Goal: Transaction & Acquisition: Purchase product/service

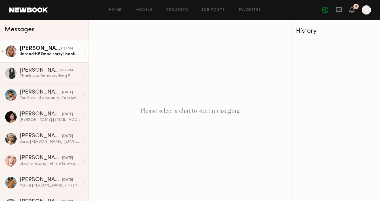
click at [29, 47] on div "[PERSON_NAME]" at bounding box center [40, 49] width 41 height 6
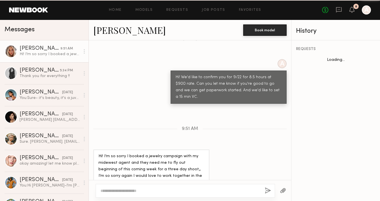
scroll to position [454, 0]
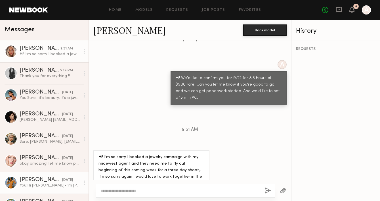
click at [35, 174] on link "Jasmine A. yesterday You: Hi Jasmine-I'm Anne and I'm a producer for a digital …" at bounding box center [44, 182] width 89 height 22
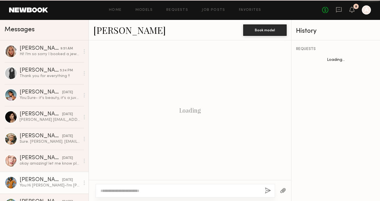
scroll to position [178, 0]
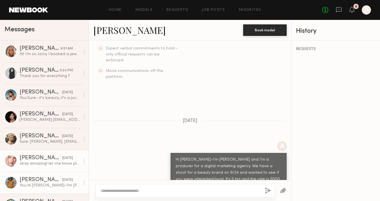
click at [43, 161] on div "okay amazing! let me know please 🫶🏼🫶🏼" at bounding box center [50, 163] width 60 height 5
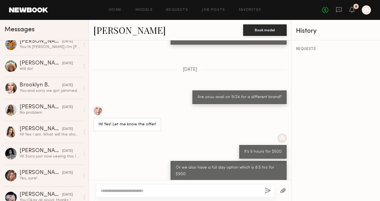
scroll to position [153, 0]
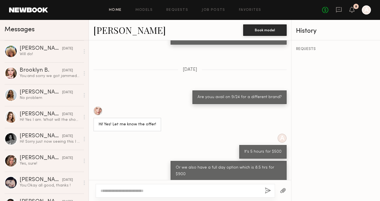
click at [119, 9] on link "Home" at bounding box center [115, 10] width 13 height 4
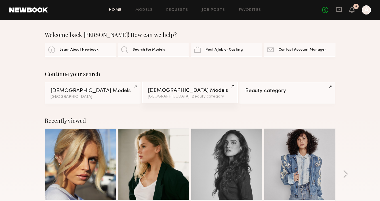
scroll to position [83, 0]
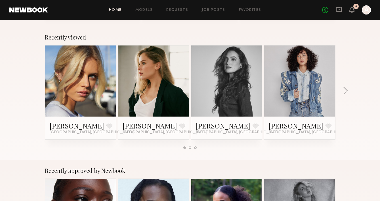
click at [68, 82] on link at bounding box center [80, 80] width 35 height 71
click at [343, 3] on header "Home Models Requests Job Posts Favorites Sign Out No fees up to $5,000 8 A" at bounding box center [190, 10] width 380 height 20
click at [342, 7] on div "No fees up to $5,000 8 A" at bounding box center [346, 9] width 49 height 9
click at [338, 10] on icon at bounding box center [339, 10] width 6 height 6
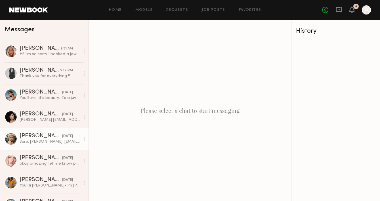
click at [31, 141] on div "Sure. Mallory Abraham. Malloryabraham1197@gmail.com" at bounding box center [50, 141] width 60 height 5
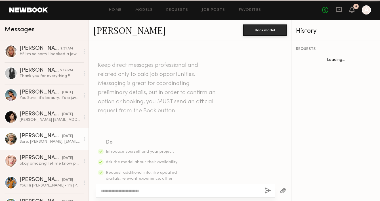
scroll to position [433, 0]
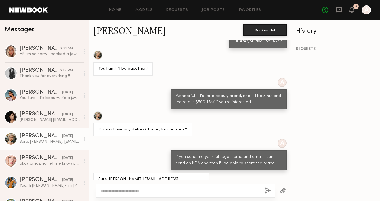
drag, startPoint x: 204, startPoint y: 169, endPoint x: 109, endPoint y: 169, distance: 94.5
click at [109, 172] on div "Sure. [PERSON_NAME]. [EMAIL_ADDRESS][DOMAIN_NAME]" at bounding box center [151, 182] width 116 height 20
copy div "Mallory Abraham. Malloryabraham1197@gmail.com"
click at [146, 9] on link "Models" at bounding box center [143, 10] width 17 height 4
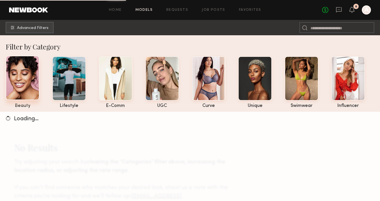
click at [14, 79] on div at bounding box center [23, 78] width 34 height 44
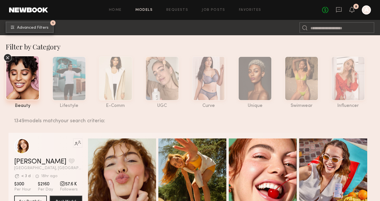
click at [40, 29] on span "Advanced Filters" at bounding box center [33, 28] width 32 height 4
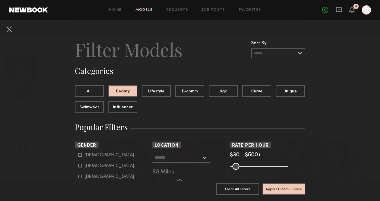
click at [80, 166] on icon at bounding box center [79, 165] width 3 height 3
type input "**"
click at [176, 155] on input "text" at bounding box center [178, 157] width 47 height 10
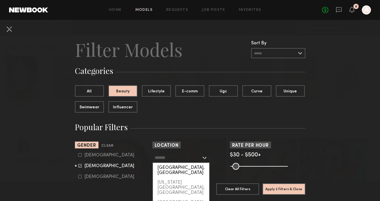
click at [168, 168] on div "[GEOGRAPHIC_DATA], [GEOGRAPHIC_DATA]" at bounding box center [181, 170] width 56 height 15
type input "**********"
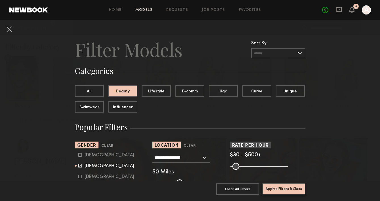
click at [284, 191] on button "Apply 3 Filters & Close" at bounding box center [284, 188] width 43 height 11
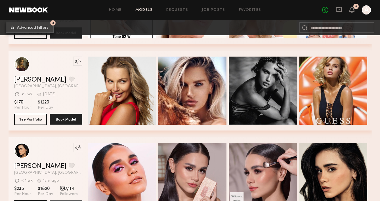
scroll to position [1042, 0]
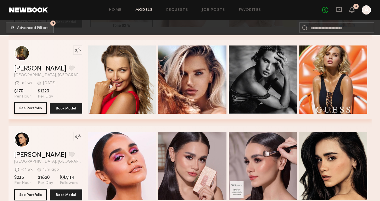
click at [33, 108] on button "See Portfolio" at bounding box center [30, 107] width 33 height 11
click at [337, 9] on icon at bounding box center [339, 10] width 6 height 6
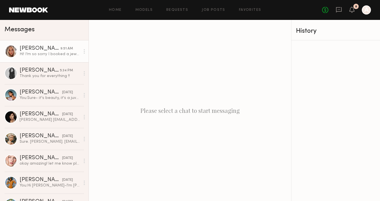
click at [39, 58] on link "Allea S. 9:51 AM Hi! I’m so sorry I booked a jewelry campaign with my midewest …" at bounding box center [44, 51] width 89 height 22
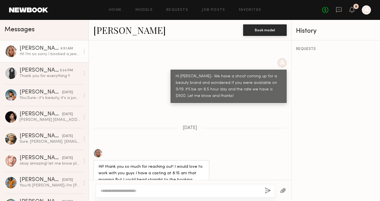
scroll to position [15, 0]
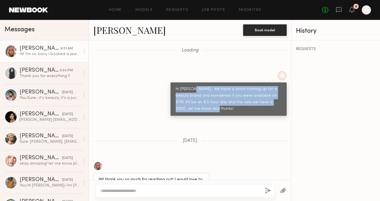
drag, startPoint x: 191, startPoint y: 107, endPoint x: 193, endPoint y: 87, distance: 19.9
click at [194, 88] on div "Hi Allea- We have a shoot coming up for a beauty brand and wondered if you were…" at bounding box center [229, 99] width 106 height 26
copy div "We have a shoot coming up for a beauty brand and wondered if you were available…"
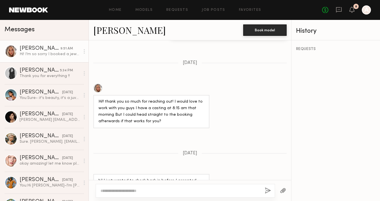
scroll to position [454, 0]
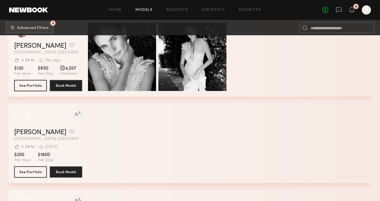
scroll to position [558, 0]
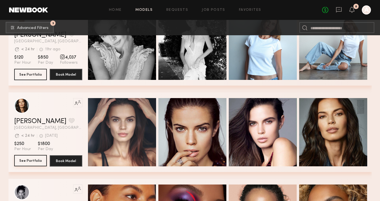
click at [35, 157] on button "See Portfolio" at bounding box center [30, 160] width 33 height 11
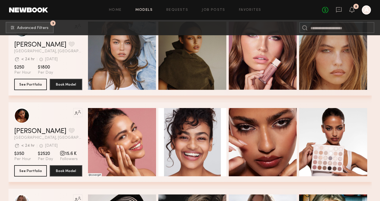
scroll to position [1286, 0]
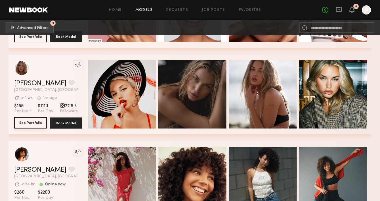
click at [35, 121] on button "See Portfolio" at bounding box center [30, 122] width 33 height 11
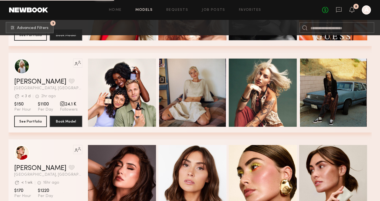
scroll to position [1911, 0]
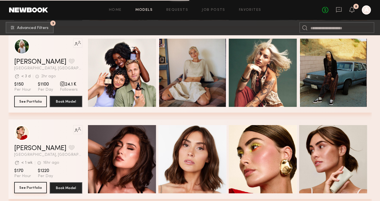
click at [32, 186] on button "See Portfolio" at bounding box center [30, 187] width 33 height 11
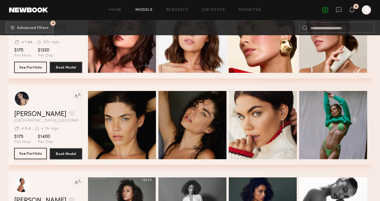
click at [26, 156] on button "See Portfolio" at bounding box center [30, 153] width 33 height 11
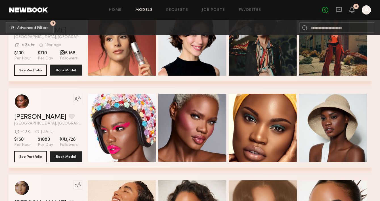
scroll to position [2654, 0]
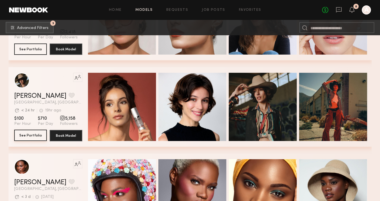
click at [29, 135] on button "See Portfolio" at bounding box center [30, 134] width 33 height 11
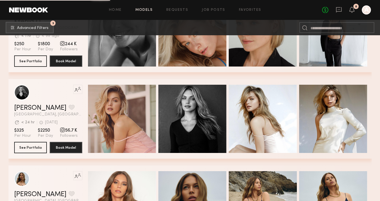
scroll to position [3953, 0]
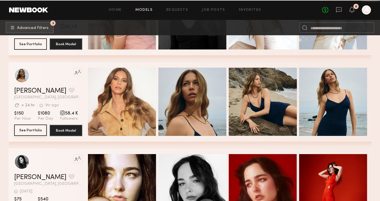
click at [24, 129] on button "See Portfolio" at bounding box center [30, 129] width 33 height 11
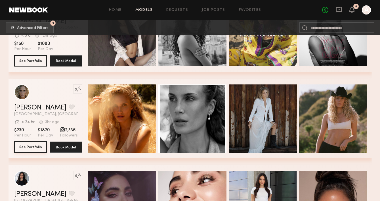
scroll to position [4760, 0]
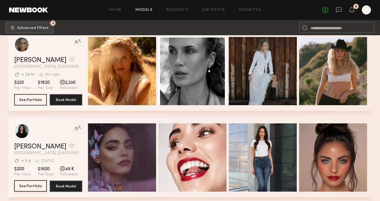
click at [33, 182] on button "See Portfolio" at bounding box center [30, 185] width 33 height 11
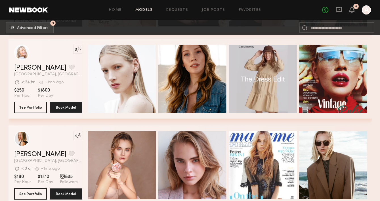
scroll to position [5592, 0]
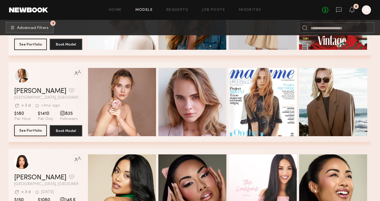
click at [30, 131] on button "See Portfolio" at bounding box center [30, 130] width 33 height 11
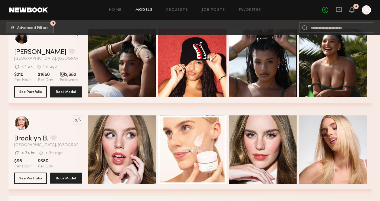
scroll to position [5828, 0]
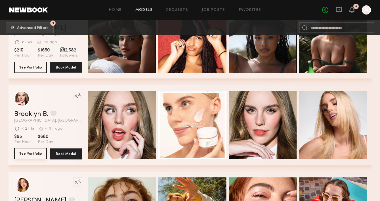
click at [33, 155] on button "See Portfolio" at bounding box center [30, 153] width 33 height 11
click at [333, 12] on div "No fees up to $5,000 8 A" at bounding box center [346, 9] width 49 height 9
click at [341, 10] on icon at bounding box center [339, 9] width 6 height 5
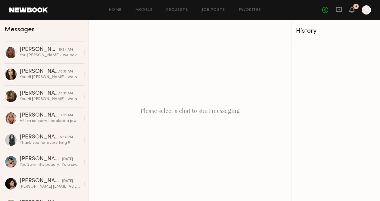
scroll to position [130, 0]
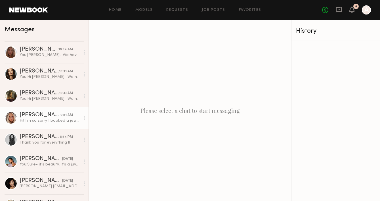
click at [47, 117] on div "Allea S." at bounding box center [40, 115] width 41 height 6
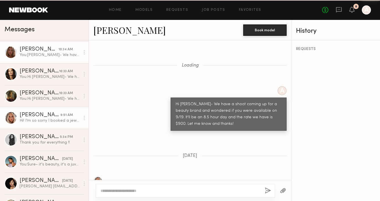
scroll to position [454, 0]
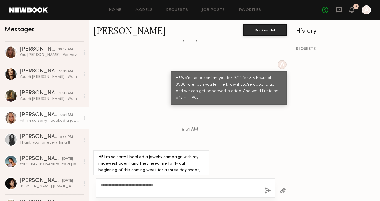
type textarea "**********"
click at [266, 191] on button "button" at bounding box center [268, 190] width 6 height 7
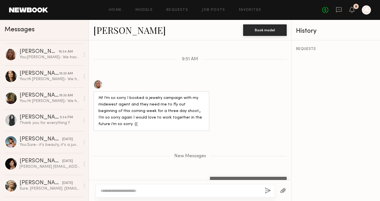
scroll to position [150, 0]
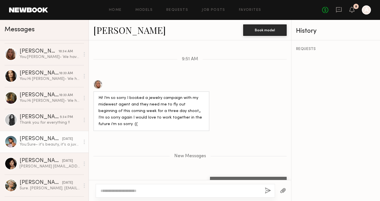
click at [52, 144] on div "You: Sure- it's beauty, it's a juvederm competitor - we will not be doing any i…" at bounding box center [50, 144] width 60 height 5
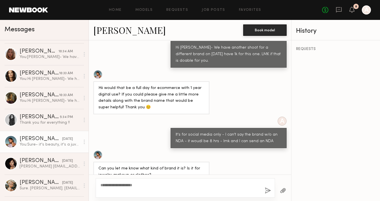
scroll to position [430, 0]
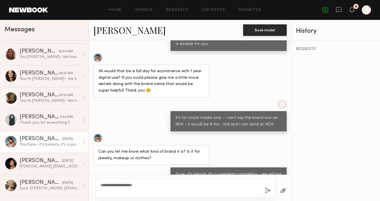
type textarea "**********"
click at [266, 187] on button "button" at bounding box center [268, 190] width 6 height 7
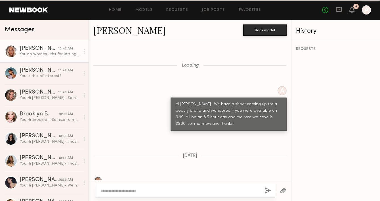
scroll to position [481, 0]
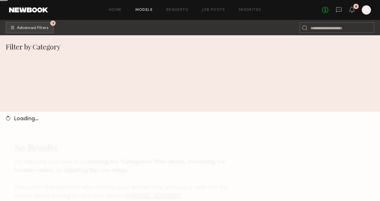
scroll to position [112, 0]
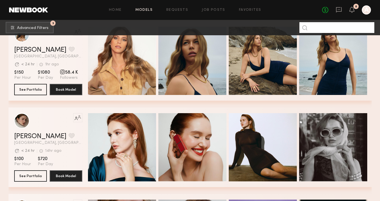
click at [334, 27] on input at bounding box center [336, 27] width 75 height 11
type input "*****"
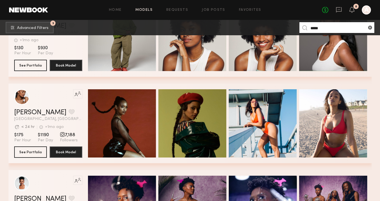
scroll to position [270, 0]
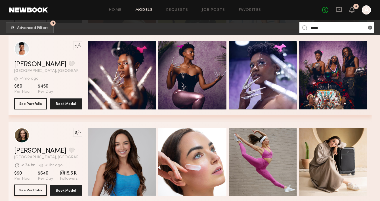
click at [27, 190] on button "See Portfolio" at bounding box center [30, 189] width 33 height 11
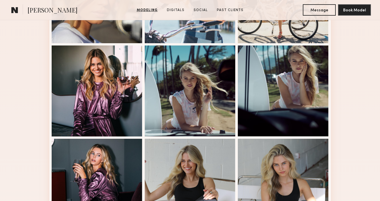
scroll to position [329, 0]
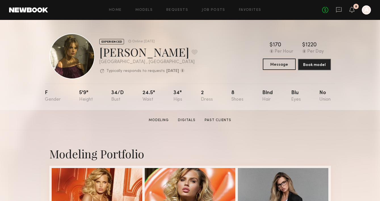
click at [282, 66] on button "Message" at bounding box center [279, 63] width 33 height 11
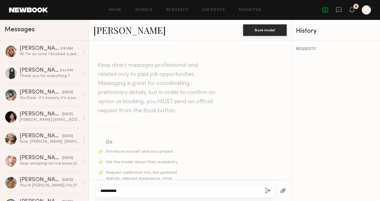
paste textarea "**********"
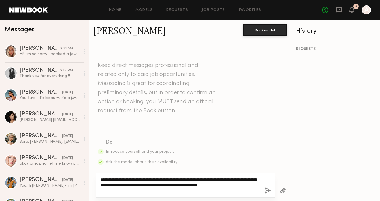
click at [132, 186] on textarea "**********" at bounding box center [180, 184] width 160 height 17
type textarea "**********"
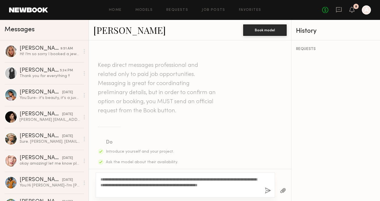
click at [267, 189] on button "button" at bounding box center [268, 190] width 6 height 7
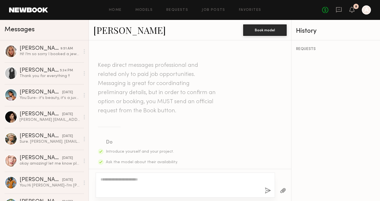
scroll to position [178, 0]
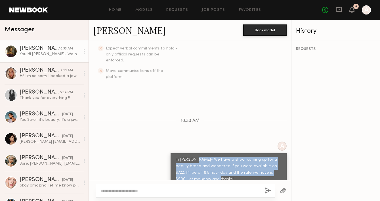
drag, startPoint x: 195, startPoint y: 170, endPoint x: 196, endPoint y: 149, distance: 20.7
click at [196, 156] on div "Hi [PERSON_NAME]- We have a shoot coming up for a beauty brand and wondered if …" at bounding box center [229, 169] width 106 height 26
copy div "We have a shoot coming up for a beauty brand and wondered if you were available…"
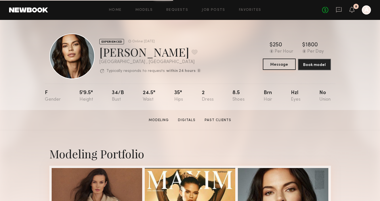
click at [286, 64] on button "Message" at bounding box center [279, 63] width 33 height 11
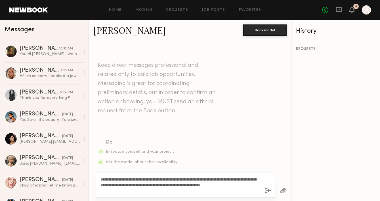
type textarea "**********"
click at [268, 190] on button "button" at bounding box center [268, 190] width 6 height 7
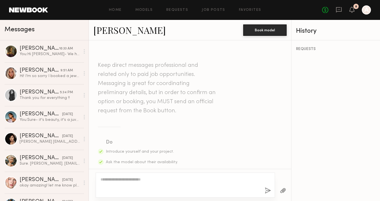
scroll to position [178, 0]
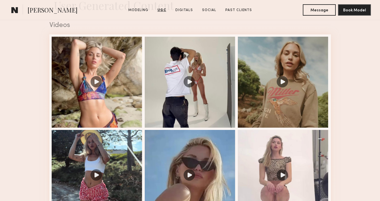
scroll to position [435, 0]
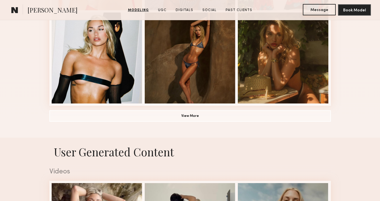
click at [318, 9] on button "Message" at bounding box center [319, 9] width 33 height 11
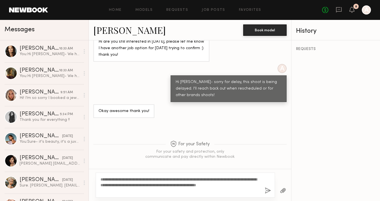
scroll to position [411, 0]
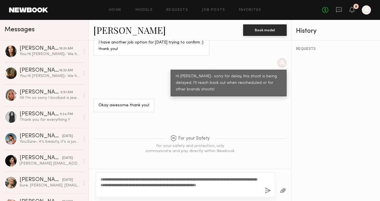
type textarea "**********"
click at [268, 190] on button "button" at bounding box center [268, 190] width 6 height 7
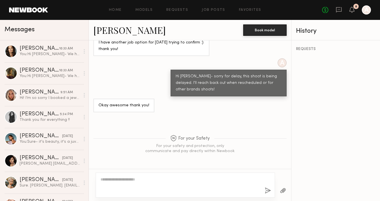
scroll to position [533, 0]
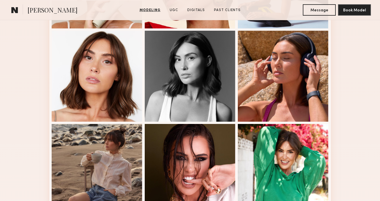
scroll to position [335, 0]
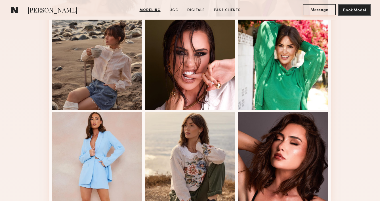
click at [317, 9] on button "Message" at bounding box center [319, 9] width 33 height 11
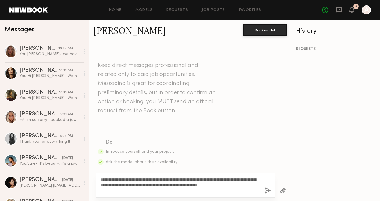
type textarea "**********"
click at [265, 189] on button "button" at bounding box center [268, 190] width 6 height 7
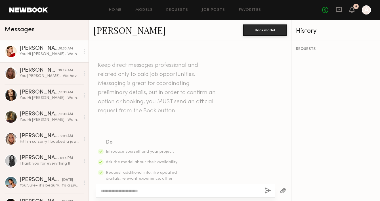
scroll to position [178, 0]
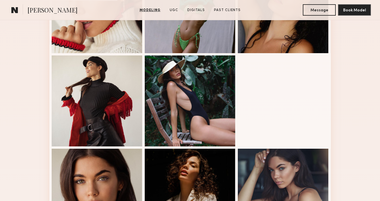
scroll to position [225, 0]
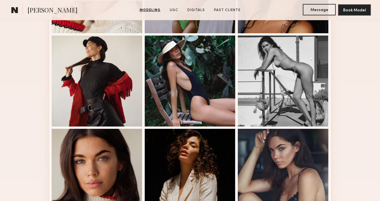
click at [315, 10] on button "Message" at bounding box center [319, 9] width 33 height 11
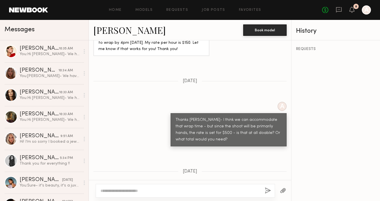
scroll to position [431, 0]
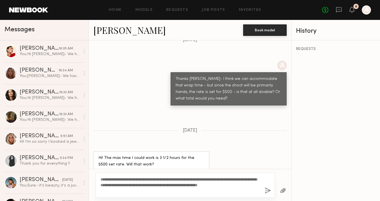
click at [156, 184] on textarea "**********" at bounding box center [180, 184] width 160 height 17
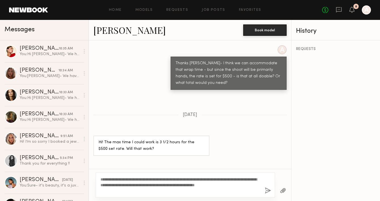
scroll to position [465, 0]
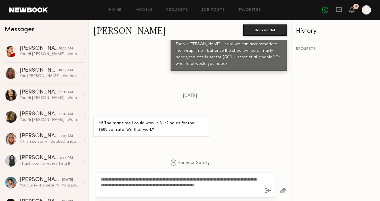
type textarea "**********"
click at [268, 191] on button "button" at bounding box center [268, 190] width 6 height 7
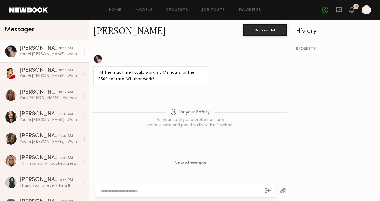
scroll to position [442, 0]
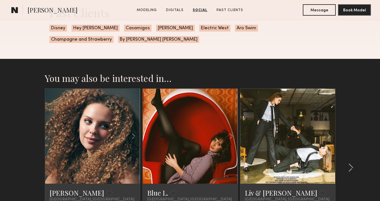
scroll to position [996, 0]
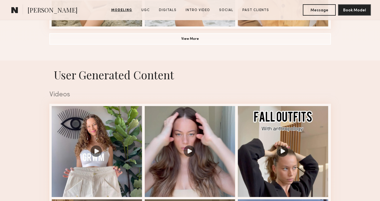
scroll to position [520, 0]
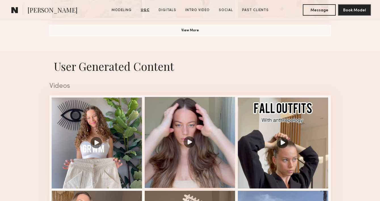
click at [198, 139] on div at bounding box center [190, 142] width 91 height 91
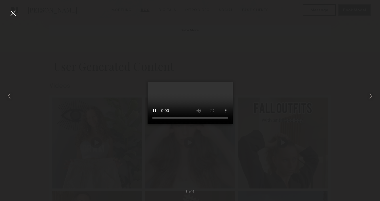
click at [10, 13] on div at bounding box center [13, 13] width 9 height 9
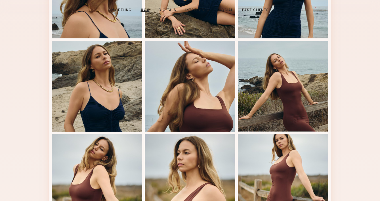
scroll to position [0, 0]
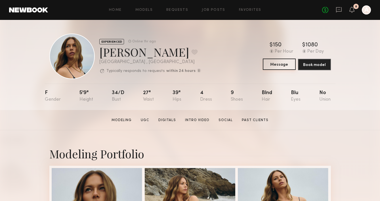
click at [282, 64] on button "Message" at bounding box center [279, 63] width 33 height 11
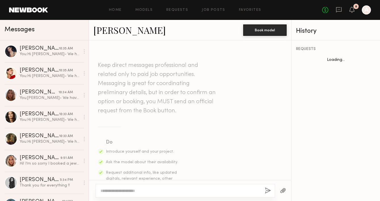
scroll to position [449, 0]
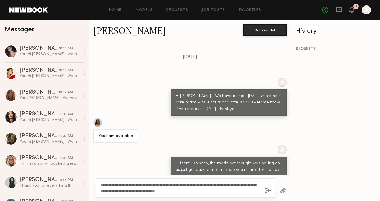
type textarea "**********"
click at [269, 191] on button "button" at bounding box center [268, 190] width 6 height 7
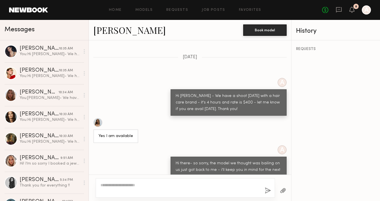
scroll to position [575, 0]
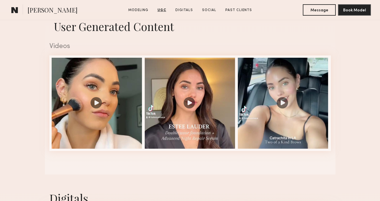
scroll to position [560, 0]
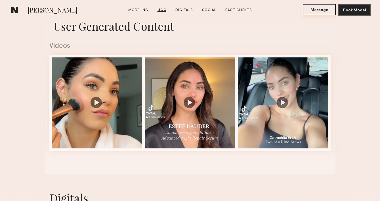
click at [323, 12] on button "Message" at bounding box center [319, 9] width 33 height 11
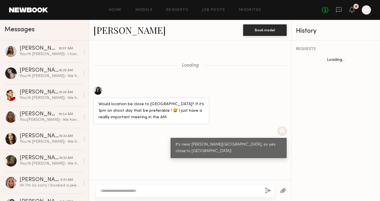
scroll to position [448, 0]
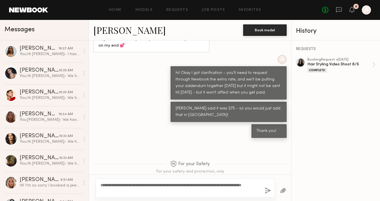
type textarea "**********"
click at [265, 190] on button "button" at bounding box center [268, 190] width 6 height 7
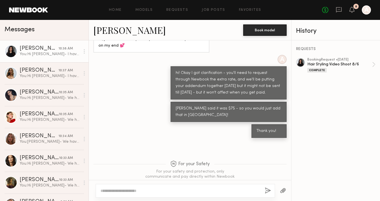
scroll to position [556, 0]
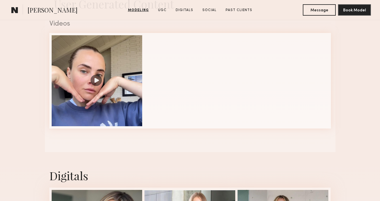
scroll to position [583, 0]
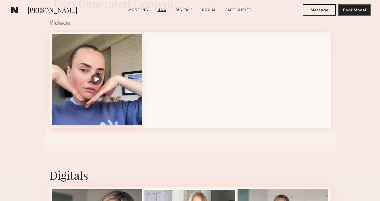
click at [86, 54] on div at bounding box center [97, 79] width 91 height 91
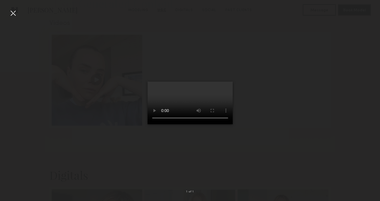
click at [12, 14] on div at bounding box center [13, 13] width 9 height 9
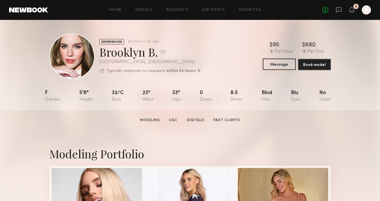
click at [277, 65] on button "Message" at bounding box center [279, 63] width 33 height 11
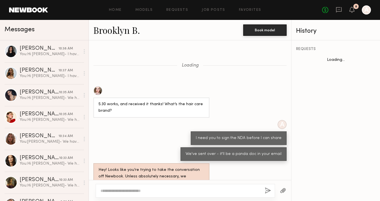
scroll to position [239, 0]
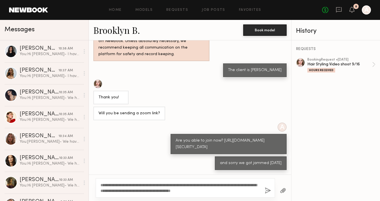
drag, startPoint x: 242, startPoint y: 188, endPoint x: 123, endPoint y: 185, distance: 119.0
click at [123, 185] on textarea "**********" at bounding box center [180, 187] width 160 height 11
type textarea "**********"
click at [267, 189] on button "button" at bounding box center [268, 190] width 6 height 7
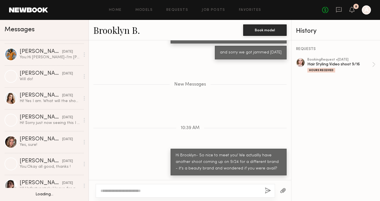
scroll to position [303, 0]
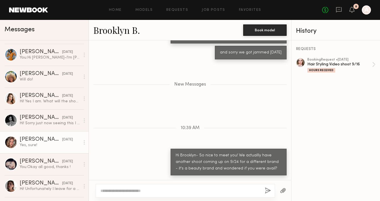
click at [38, 138] on div "[PERSON_NAME]" at bounding box center [41, 140] width 43 height 6
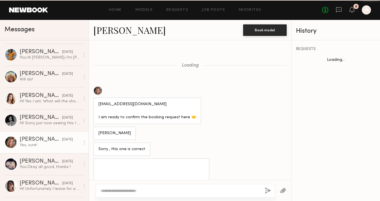
scroll to position [245, 0]
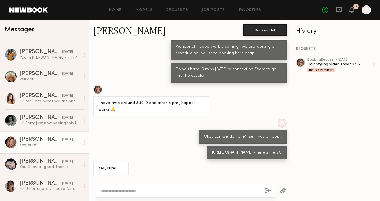
click at [111, 31] on link "[PERSON_NAME]" at bounding box center [129, 30] width 72 height 12
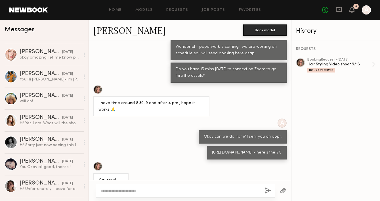
scroll to position [0, 0]
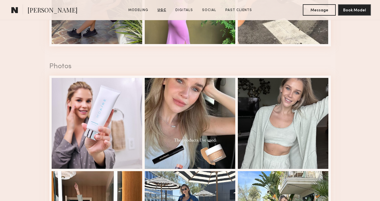
scroll to position [757, 0]
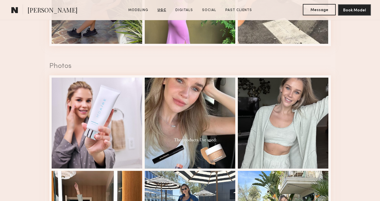
click at [314, 8] on button "Message" at bounding box center [319, 9] width 33 height 11
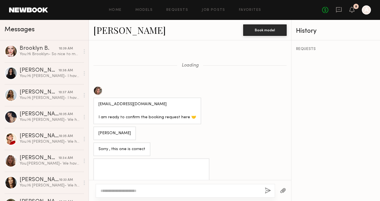
scroll to position [245, 0]
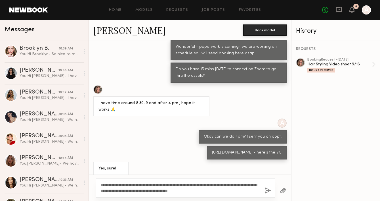
click at [177, 182] on textarea "**********" at bounding box center [180, 187] width 160 height 11
click at [253, 183] on textarea "**********" at bounding box center [180, 187] width 160 height 11
click at [250, 184] on textarea "**********" at bounding box center [180, 187] width 160 height 11
click at [253, 184] on textarea "**********" at bounding box center [180, 187] width 160 height 11
click at [251, 185] on textarea "**********" at bounding box center [180, 187] width 160 height 11
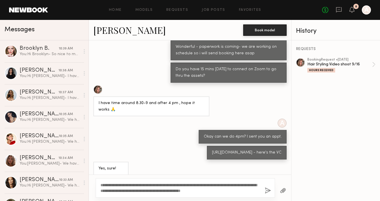
click at [244, 190] on textarea "**********" at bounding box center [180, 187] width 160 height 11
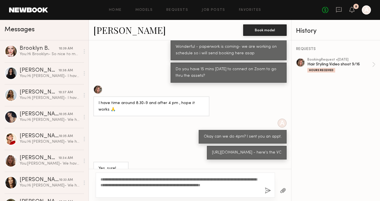
type textarea "**********"
click at [269, 189] on button "button" at bounding box center [268, 190] width 6 height 7
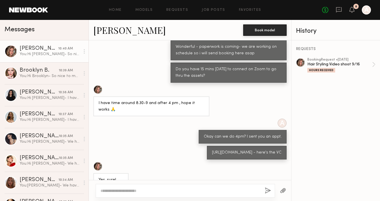
scroll to position [377, 0]
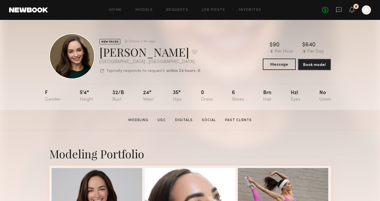
click at [282, 67] on button "Message" at bounding box center [279, 63] width 33 height 11
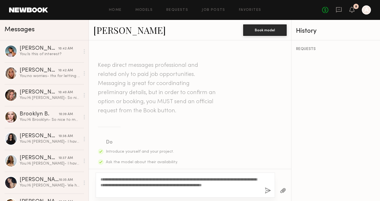
drag, startPoint x: 198, startPoint y: 178, endPoint x: 160, endPoint y: 179, distance: 37.5
click at [161, 179] on textarea "**********" at bounding box center [180, 184] width 160 height 17
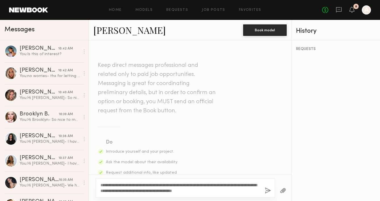
type textarea "**********"
click at [269, 190] on button "button" at bounding box center [268, 190] width 6 height 7
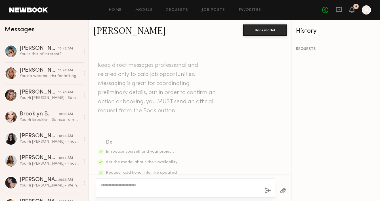
scroll to position [171, 0]
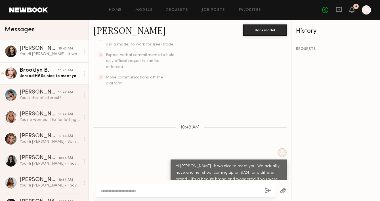
click at [59, 68] on div "10:45 AM" at bounding box center [65, 70] width 15 height 5
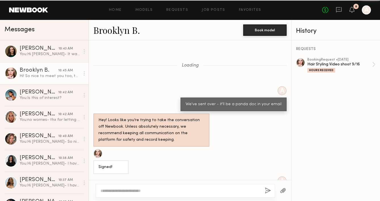
scroll to position [290, 0]
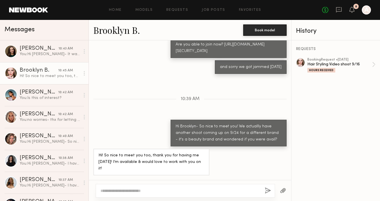
click at [117, 31] on link "Brooklyn B." at bounding box center [116, 30] width 47 height 12
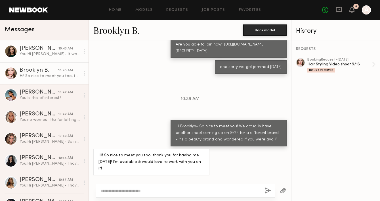
click at [36, 50] on div "Kayla M." at bounding box center [39, 49] width 39 height 6
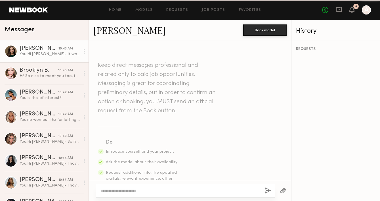
scroll to position [171, 0]
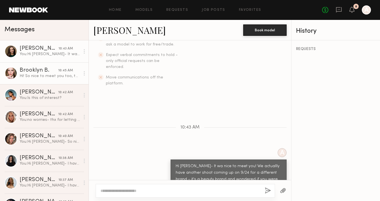
click at [38, 72] on div "Brooklyn B." at bounding box center [39, 71] width 39 height 6
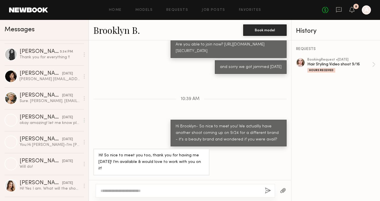
scroll to position [293, 0]
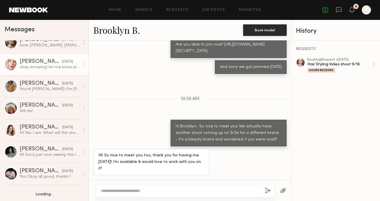
click at [37, 61] on div "Anastasiia M." at bounding box center [41, 62] width 43 height 6
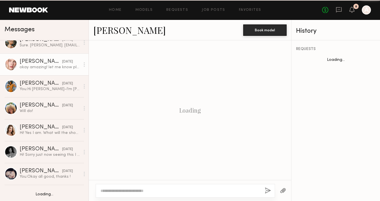
scroll to position [192, 0]
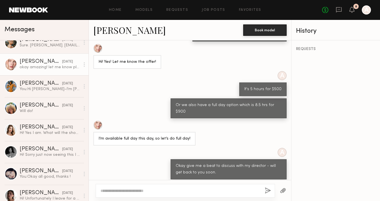
click at [132, 32] on link "Anastasiia M." at bounding box center [129, 30] width 72 height 12
click at [33, 60] on div "Anastasiia M." at bounding box center [41, 62] width 43 height 6
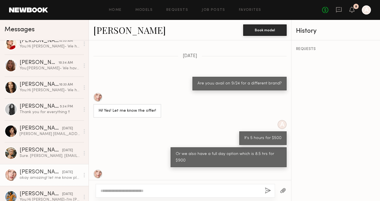
scroll to position [188, 0]
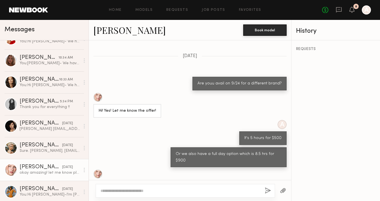
click at [45, 171] on div "okay amazing! let me know please 🫶🏼🫶🏼" at bounding box center [50, 172] width 60 height 5
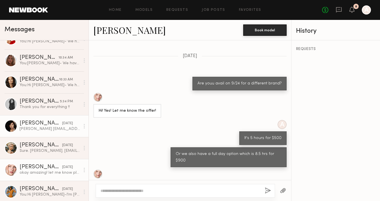
scroll to position [0, 0]
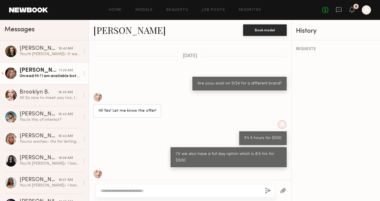
click at [43, 75] on div "Unread: Hi ! I am available both days and will be happy to work with you !" at bounding box center [50, 75] width 60 height 5
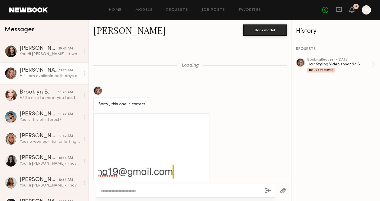
scroll to position [324, 0]
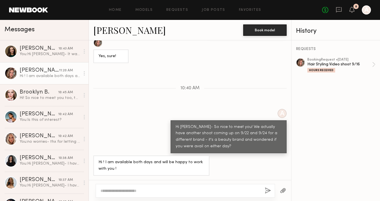
click at [112, 29] on link "[PERSON_NAME]" at bounding box center [129, 30] width 72 height 12
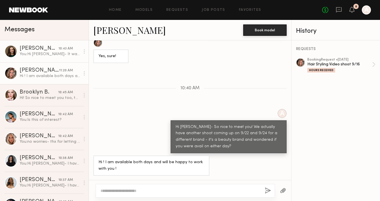
click at [57, 60] on link "Kayla M. 10:43 AM You: Hi Kayla- It wa nice to meet you! We actuallly have anot…" at bounding box center [44, 51] width 89 height 22
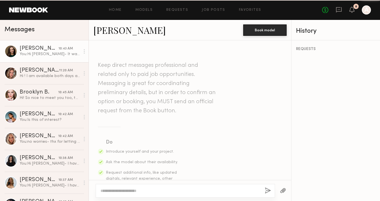
scroll to position [171, 0]
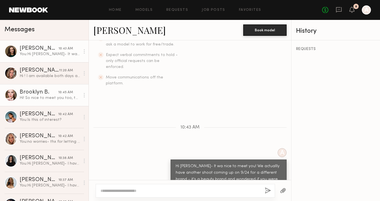
click at [49, 84] on link "Brooklyn B. 10:45 AM Hi! So nice to meet you too, thank you for having me [DATE…" at bounding box center [44, 95] width 89 height 22
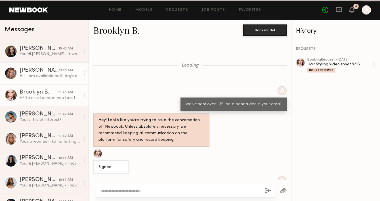
scroll to position [290, 0]
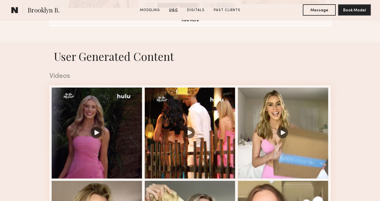
scroll to position [523, 0]
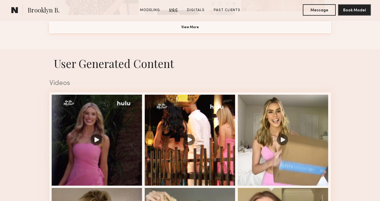
click at [191, 33] on common-button "View More" at bounding box center [190, 27] width 282 height 11
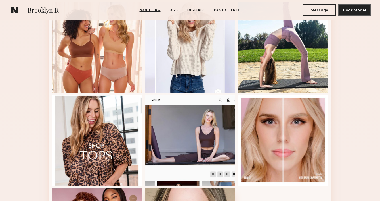
scroll to position [417, 0]
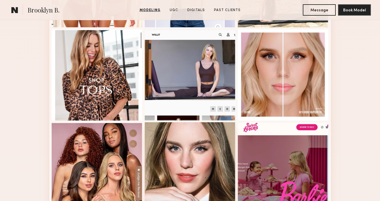
click at [176, 153] on div at bounding box center [190, 167] width 91 height 91
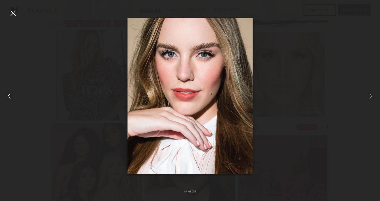
click at [14, 18] on div at bounding box center [7, 95] width 15 height 173
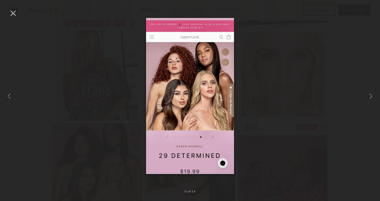
click at [12, 15] on div at bounding box center [13, 13] width 9 height 9
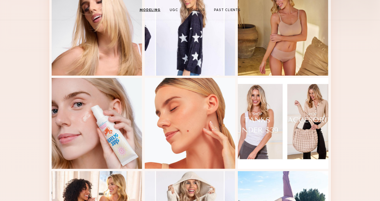
scroll to position [0, 0]
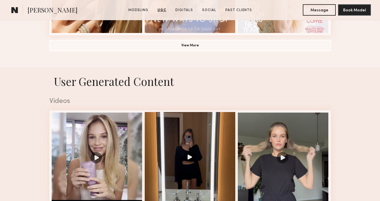
scroll to position [505, 0]
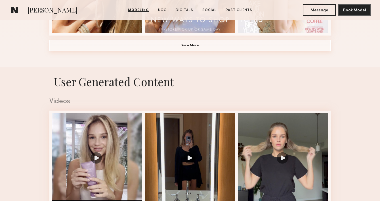
click at [200, 49] on button "View More" at bounding box center [190, 45] width 282 height 11
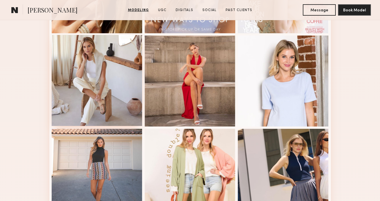
click at [92, 57] on div at bounding box center [97, 80] width 91 height 91
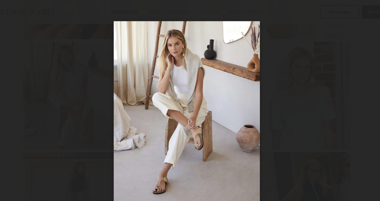
click at [102, 35] on div at bounding box center [190, 95] width 380 height 173
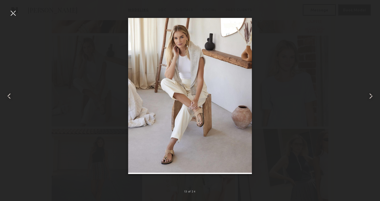
click at [12, 14] on div at bounding box center [13, 13] width 9 height 9
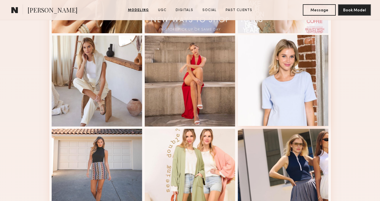
click at [291, 71] on div at bounding box center [283, 80] width 91 height 91
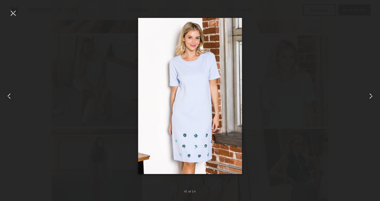
click at [12, 15] on div at bounding box center [13, 13] width 9 height 9
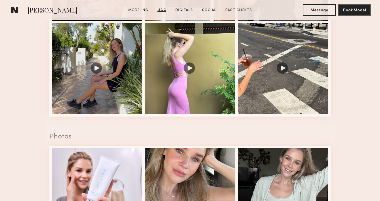
scroll to position [1151, 0]
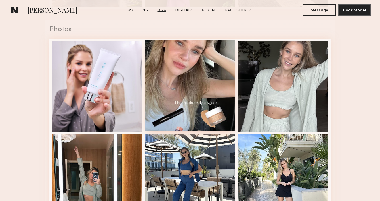
click at [184, 59] on div at bounding box center [190, 85] width 91 height 91
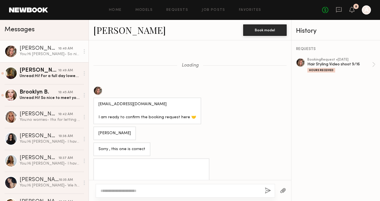
scroll to position [389, 0]
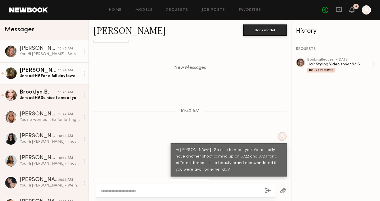
click at [52, 75] on div "Unread: Hi! For a full day lowest I could do would be 1200. Let me know if that…" at bounding box center [50, 75] width 60 height 5
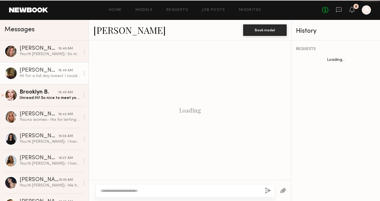
scroll to position [200, 0]
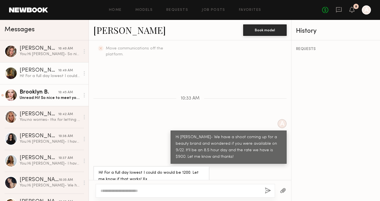
click at [48, 95] on div "Brooklyn B." at bounding box center [39, 92] width 39 height 6
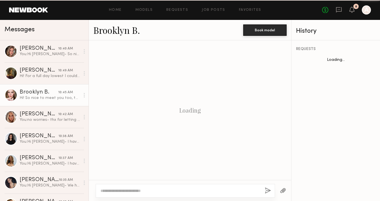
scroll to position [290, 0]
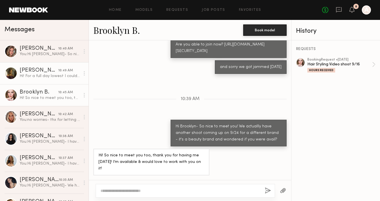
click at [50, 75] on div "Hi! For a full day lowest I could do would be 1200. Let me know if that works! …" at bounding box center [50, 75] width 60 height 5
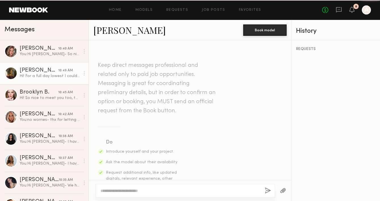
scroll to position [200, 0]
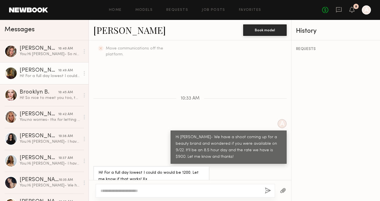
click at [112, 32] on link "Rachel M." at bounding box center [129, 30] width 72 height 12
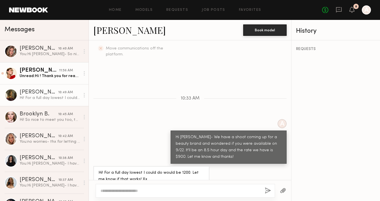
click at [57, 70] on div "Louise M." at bounding box center [39, 71] width 39 height 6
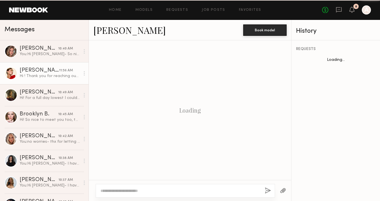
scroll to position [259, 0]
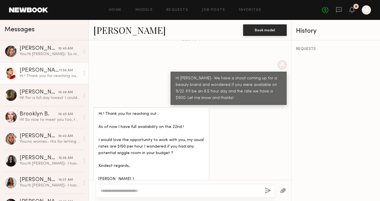
click at [114, 29] on link "Louise M." at bounding box center [129, 30] width 72 height 12
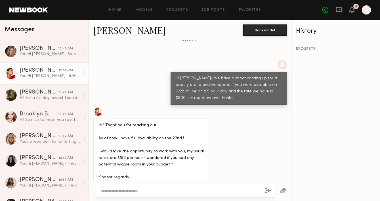
scroll to position [342, 0]
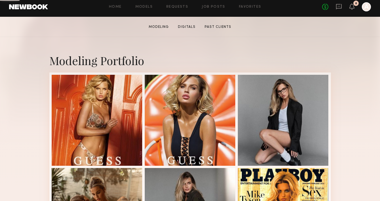
scroll to position [125, 0]
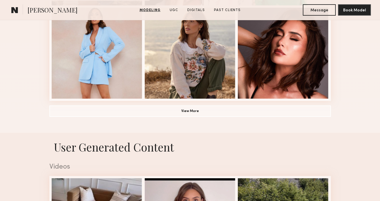
scroll to position [544, 0]
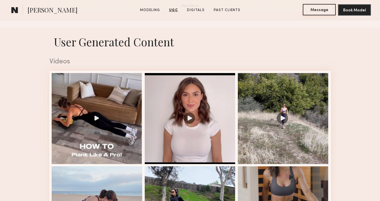
click at [319, 13] on button "Message" at bounding box center [319, 9] width 33 height 11
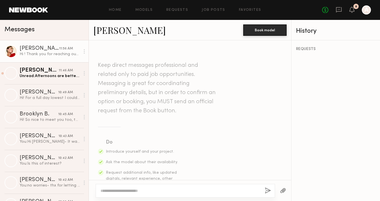
scroll to position [259, 0]
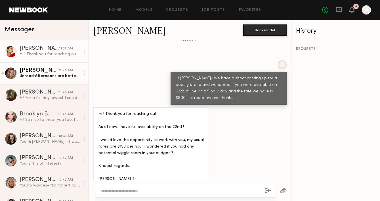
click at [70, 80] on link "[PERSON_NAME] 11:46 AM Unread: Afternoons are better , but mornings are fine too" at bounding box center [44, 73] width 89 height 22
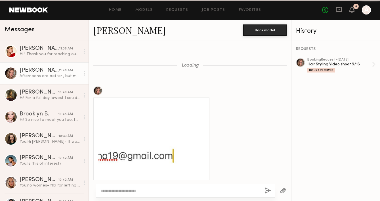
scroll to position [335, 0]
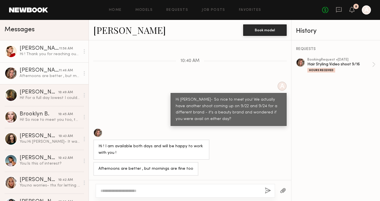
click at [56, 52] on div "Hi ! Thank you for reaching out… As of now I have full availability on the 22nd…" at bounding box center [50, 53] width 60 height 5
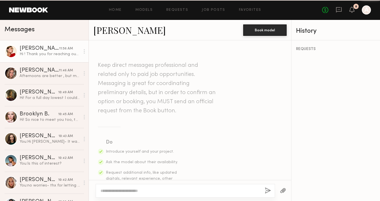
scroll to position [259, 0]
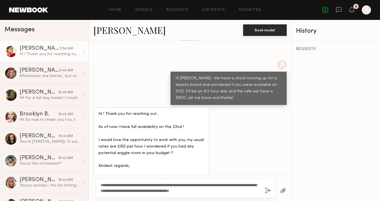
click at [173, 188] on textarea "**********" at bounding box center [180, 187] width 160 height 11
click at [161, 189] on textarea "**********" at bounding box center [180, 187] width 160 height 11
click at [181, 190] on textarea "**********" at bounding box center [180, 187] width 160 height 11
click at [149, 184] on textarea "**********" at bounding box center [180, 187] width 160 height 11
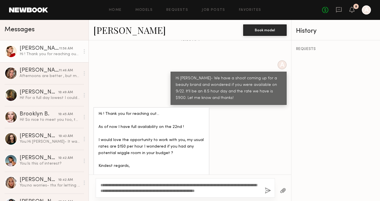
type textarea "**********"
click at [269, 190] on button "button" at bounding box center [268, 190] width 6 height 7
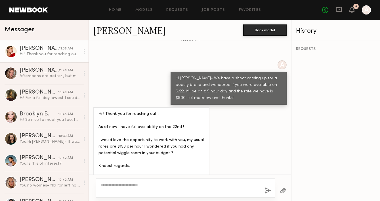
scroll to position [342, 0]
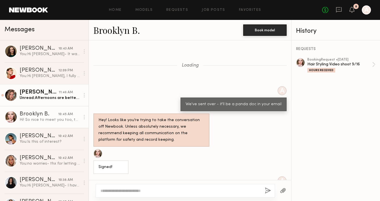
click at [38, 96] on div "Unread: Afternoons are better , but mornings are fine too" at bounding box center [50, 97] width 60 height 5
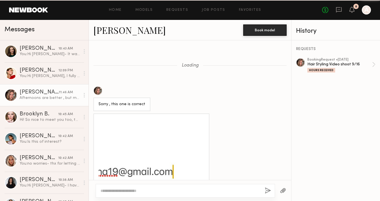
scroll to position [350, 0]
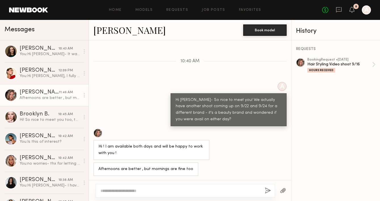
click at [105, 30] on link "[PERSON_NAME]" at bounding box center [129, 30] width 72 height 12
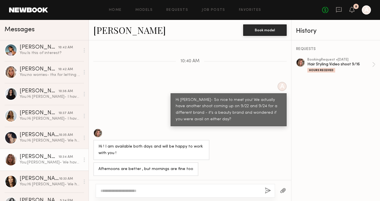
scroll to position [168, 0]
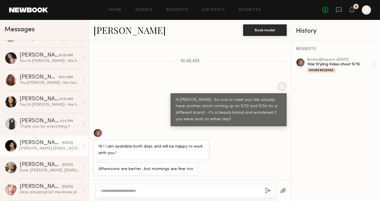
click at [47, 144] on div "[PERSON_NAME]" at bounding box center [41, 143] width 43 height 6
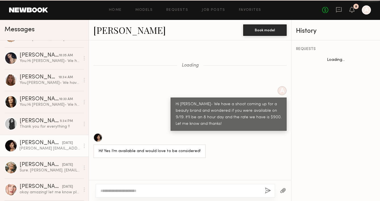
scroll to position [340, 0]
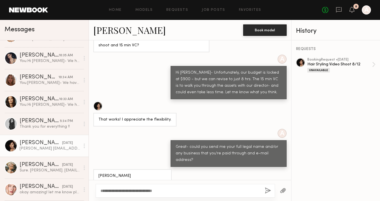
click at [146, 190] on textarea "**********" at bounding box center [180, 191] width 160 height 6
type textarea "**********"
click at [181, 194] on div "**********" at bounding box center [185, 191] width 179 height 14
click at [258, 192] on textarea "**********" at bounding box center [180, 191] width 160 height 6
click at [266, 191] on button "button" at bounding box center [268, 190] width 6 height 7
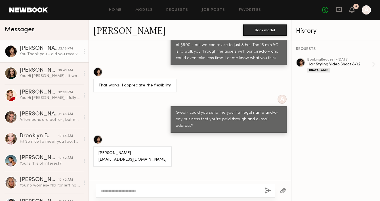
scroll to position [454, 0]
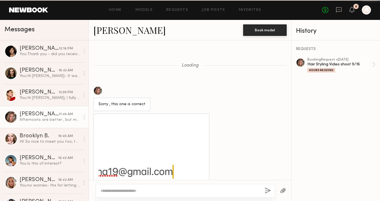
scroll to position [350, 0]
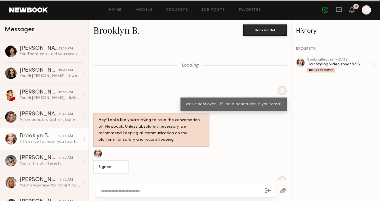
scroll to position [290, 0]
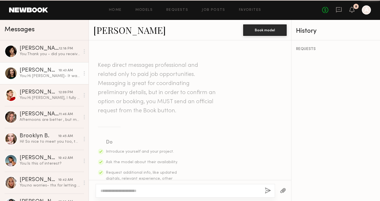
scroll to position [171, 0]
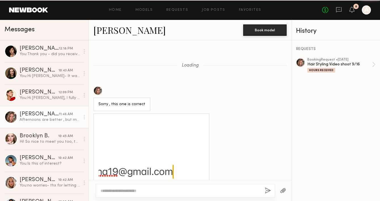
scroll to position [350, 0]
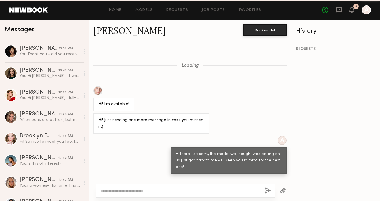
scroll to position [192, 0]
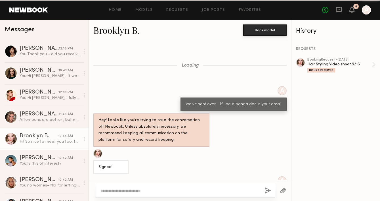
scroll to position [290, 0]
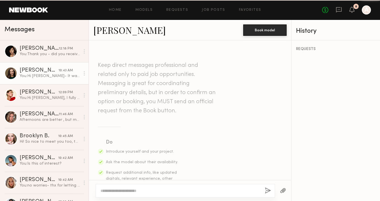
scroll to position [171, 0]
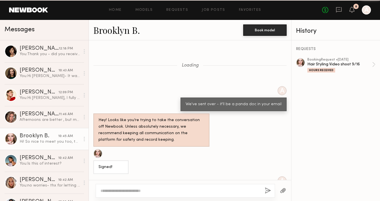
scroll to position [290, 0]
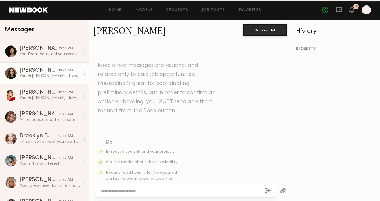
scroll to position [171, 0]
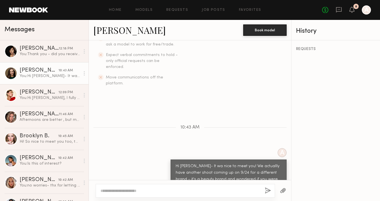
click at [33, 4] on header "Home Models Requests Job Posts Favorites Sign Out No fees up to $5,000 8 A" at bounding box center [190, 10] width 380 height 20
click at [35, 11] on link at bounding box center [28, 9] width 39 height 5
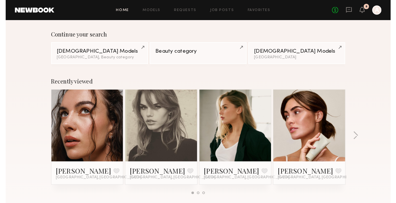
scroll to position [40, 0]
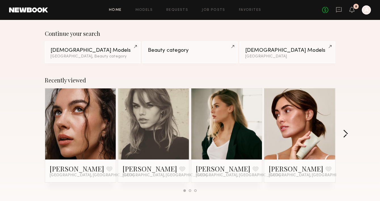
click at [345, 129] on button "button" at bounding box center [345, 133] width 5 height 9
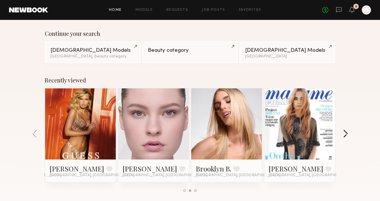
click at [344, 133] on button "button" at bounding box center [345, 133] width 5 height 9
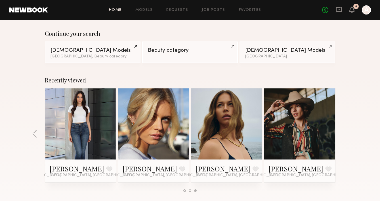
click at [344, 133] on div "Recently viewed Uliana V. Favorite Los Angeles, CA Daphne L. Favorite Los Angel…" at bounding box center [190, 136] width 380 height 133
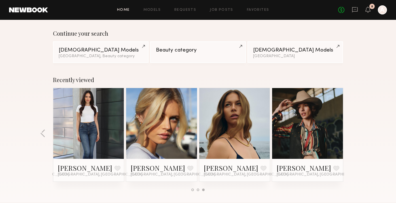
click at [359, 5] on header "Home Models Requests Job Posts Favorites Sign Out No fees up to $5,000 8 A" at bounding box center [198, 10] width 396 height 20
click at [358, 7] on icon at bounding box center [355, 9] width 6 height 5
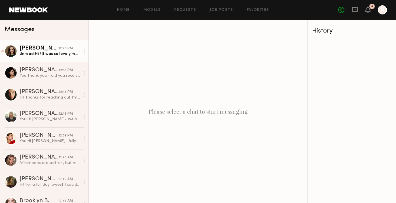
click at [50, 49] on div "[PERSON_NAME]" at bounding box center [39, 49] width 39 height 6
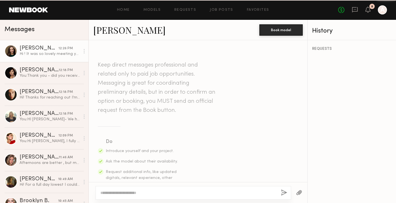
scroll to position [184, 0]
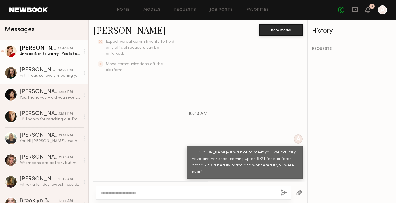
click at [42, 50] on div "[PERSON_NAME]" at bounding box center [39, 49] width 38 height 6
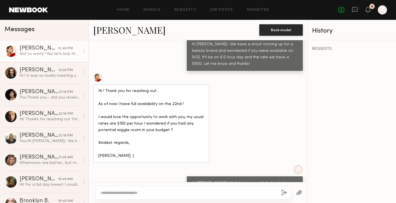
scroll to position [294, 0]
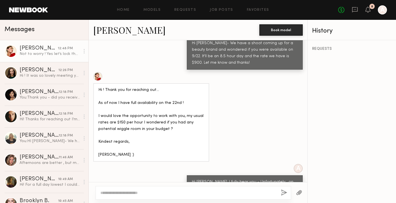
click at [108, 31] on link "[PERSON_NAME]" at bounding box center [129, 30] width 72 height 12
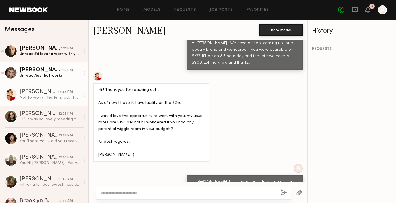
click at [56, 75] on div "Unread: Yes that works !" at bounding box center [50, 75] width 60 height 5
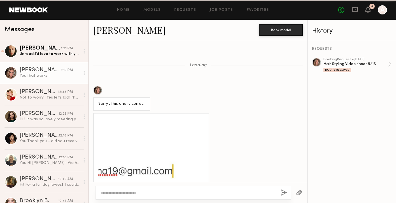
scroll to position [404, 0]
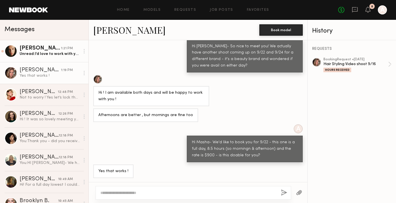
click at [58, 49] on div "[PERSON_NAME]" at bounding box center [40, 49] width 41 height 6
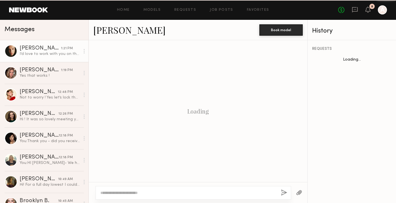
scroll to position [341, 0]
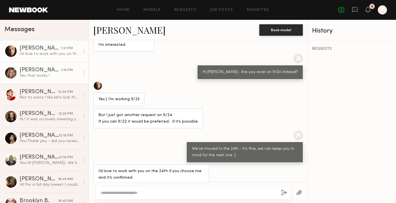
click at [37, 73] on div "Yes that works !" at bounding box center [50, 75] width 60 height 5
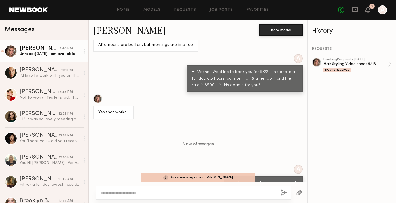
scroll to position [508, 0]
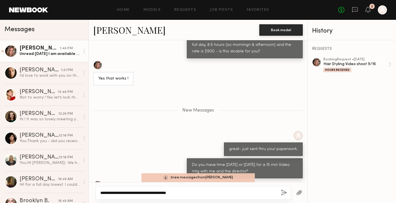
type textarea "**********"
click at [282, 194] on button "button" at bounding box center [284, 193] width 6 height 7
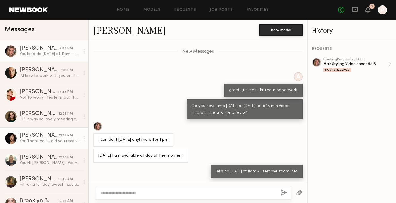
click at [39, 144] on link "[PERSON_NAME] 12:18 PM You: Thank you - did you receive the NDA?" at bounding box center [44, 139] width 89 height 22
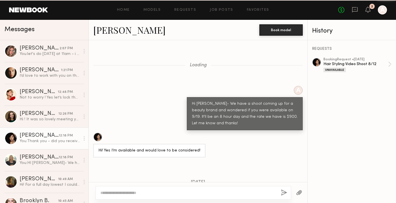
scroll to position [408, 0]
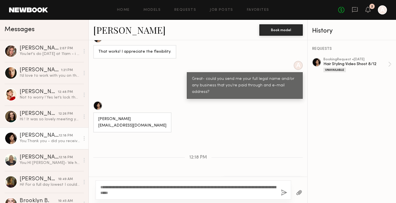
type textarea "**********"
click at [283, 194] on button "button" at bounding box center [284, 193] width 6 height 7
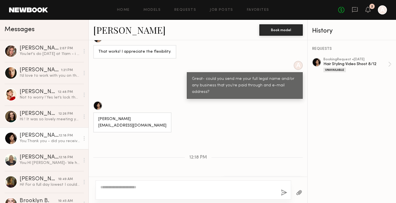
scroll to position [491, 0]
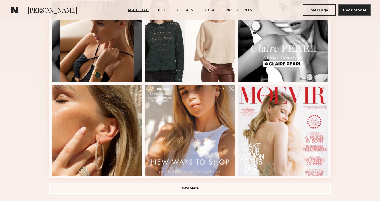
scroll to position [364, 0]
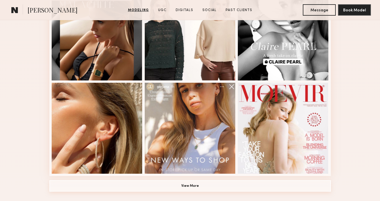
click at [187, 185] on button "View More" at bounding box center [190, 185] width 282 height 11
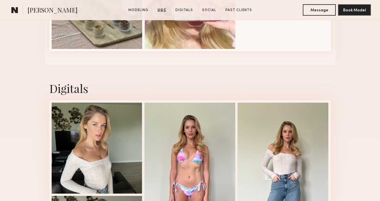
scroll to position [1513, 0]
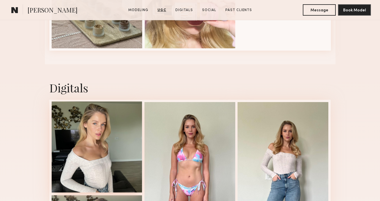
click at [86, 167] on div at bounding box center [97, 146] width 91 height 91
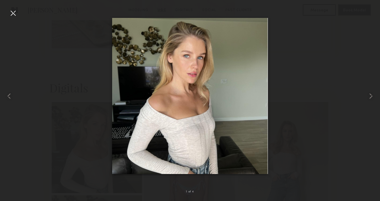
click at [12, 15] on div at bounding box center [13, 13] width 9 height 9
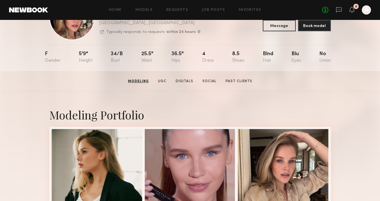
scroll to position [0, 0]
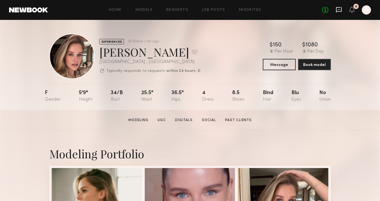
click at [337, 7] on icon at bounding box center [339, 9] width 6 height 5
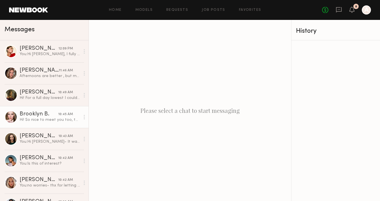
click at [50, 121] on div "Hi! So nice to meet you too, thank you for having me [DATE]! I’m available & wo…" at bounding box center [50, 119] width 60 height 5
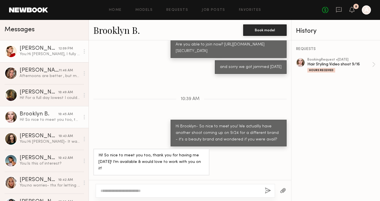
click at [31, 60] on link "Louise M. 12:09 PM You: Hi Louise, I fully hear you - Unfortunately , on this p…" at bounding box center [44, 51] width 89 height 22
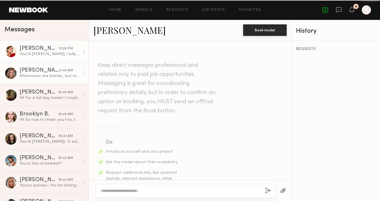
scroll to position [299, 0]
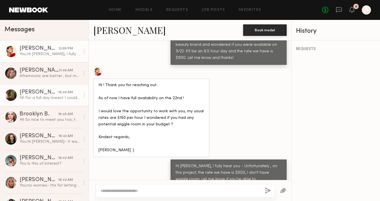
click at [32, 97] on div "Hi! For a full day lowest I could do would be 1200. Let me know if that works! …" at bounding box center [50, 97] width 60 height 5
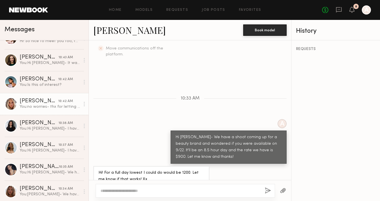
scroll to position [158, 0]
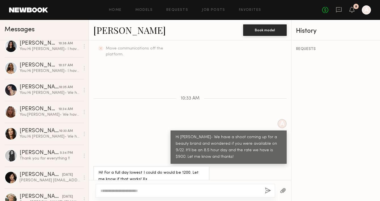
click at [34, 3] on header "Home Models Requests Job Posts Favorites Sign Out No fees up to $5,000 8 A" at bounding box center [190, 10] width 380 height 20
click at [117, 12] on div "Home Models Requests Job Posts Favorites Sign Out No fees up to $5,000 8 A" at bounding box center [209, 9] width 323 height 9
click at [114, 12] on div "Home Models Requests Job Posts Favorites Sign Out No fees up to $5,000 8 A" at bounding box center [209, 9] width 323 height 9
click at [115, 9] on link "Home" at bounding box center [115, 10] width 13 height 4
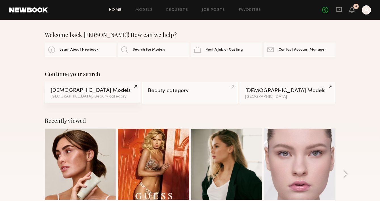
click at [70, 93] on link "Female Models Los Angeles, Beauty category" at bounding box center [93, 92] width 96 height 22
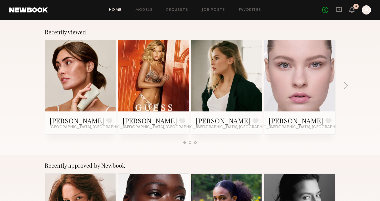
scroll to position [89, 0]
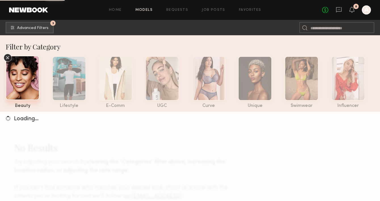
click at [23, 83] on div at bounding box center [23, 78] width 34 height 44
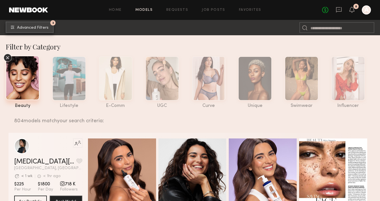
click at [24, 27] on span "Advanced Filters" at bounding box center [33, 28] width 32 height 4
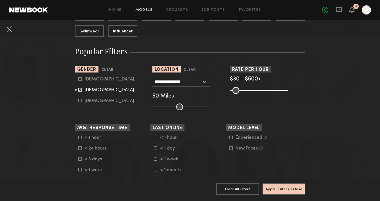
scroll to position [110, 0]
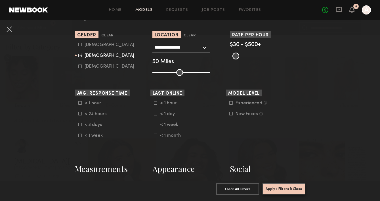
click at [278, 186] on button "Apply 3 Filters & Close" at bounding box center [284, 188] width 43 height 11
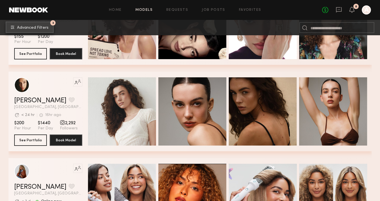
scroll to position [666, 0]
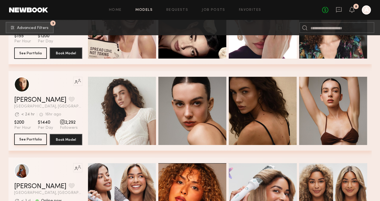
click at [35, 139] on button "See Portfolio" at bounding box center [30, 138] width 33 height 11
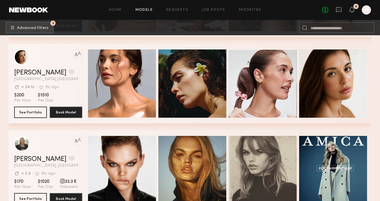
scroll to position [1555, 0]
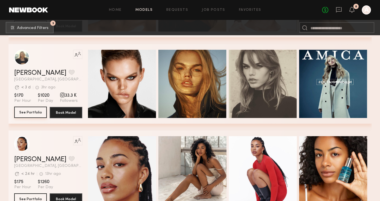
click at [32, 114] on button "See Portfolio" at bounding box center [30, 111] width 33 height 11
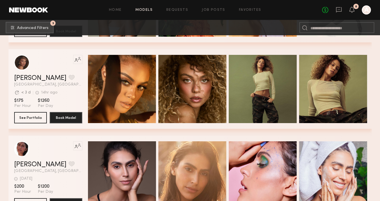
scroll to position [2241, 0]
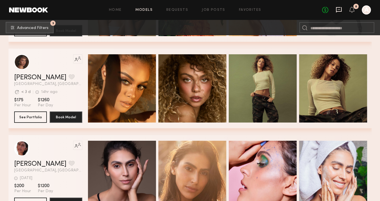
click at [341, 11] on icon at bounding box center [339, 9] width 6 height 5
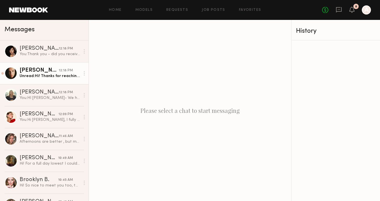
click at [44, 72] on div "[PERSON_NAME]" at bounding box center [39, 71] width 39 height 6
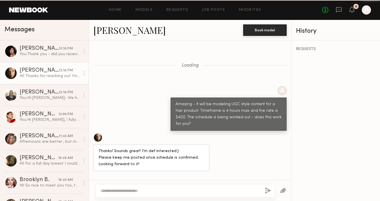
scroll to position [491, 0]
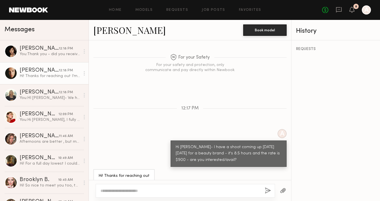
click at [104, 28] on link "[PERSON_NAME]" at bounding box center [129, 30] width 72 height 12
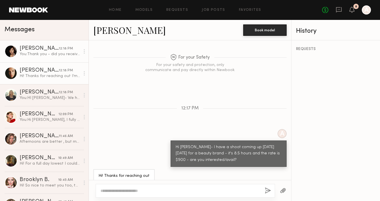
click at [51, 58] on link "Tracy D. 12:18 PM You: Thank you - did you receive the NDA?" at bounding box center [44, 51] width 89 height 22
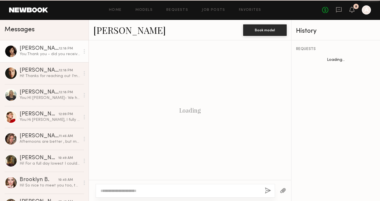
scroll to position [364, 0]
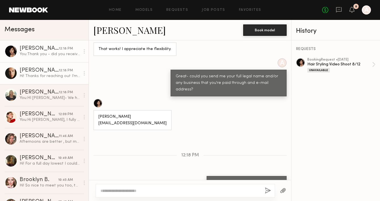
click at [50, 75] on div "Hi! Thanks for reaching out I’m interested" at bounding box center [50, 75] width 60 height 5
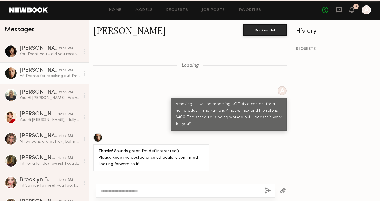
scroll to position [491, 0]
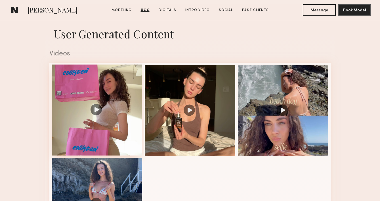
scroll to position [546, 0]
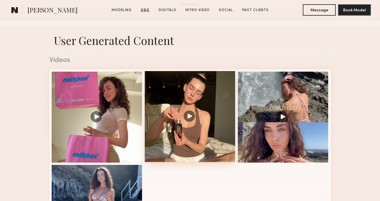
click at [160, 83] on div at bounding box center [190, 116] width 91 height 91
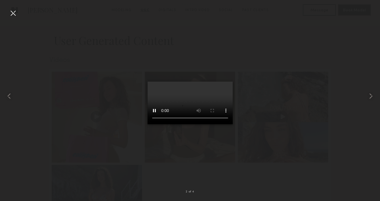
click at [12, 13] on div at bounding box center [13, 13] width 9 height 9
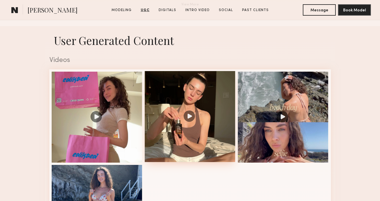
scroll to position [0, 0]
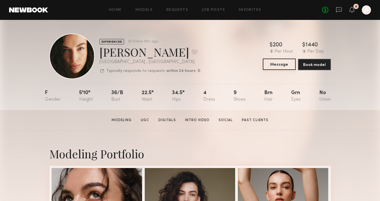
click at [277, 65] on button "Message" at bounding box center [279, 63] width 33 height 11
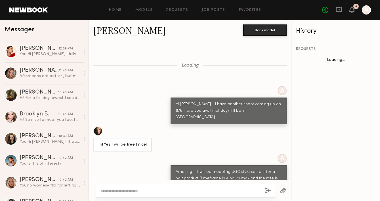
scroll to position [435, 0]
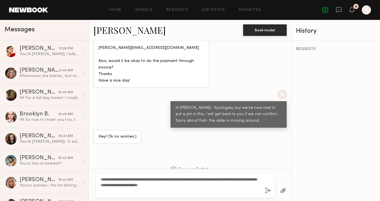
type textarea "**********"
click at [268, 191] on button "button" at bounding box center [268, 190] width 6 height 7
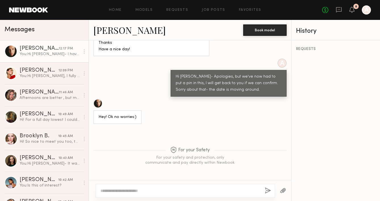
scroll to position [1128, 0]
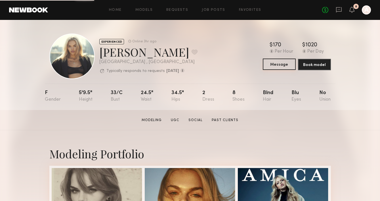
click at [274, 66] on button "Message" at bounding box center [279, 63] width 33 height 11
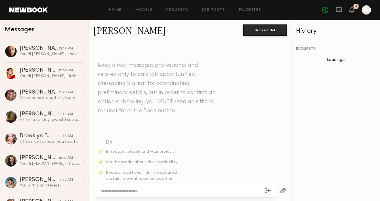
scroll to position [252, 0]
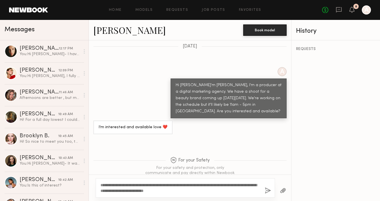
type textarea "**********"
click at [271, 189] on div "**********" at bounding box center [185, 187] width 179 height 19
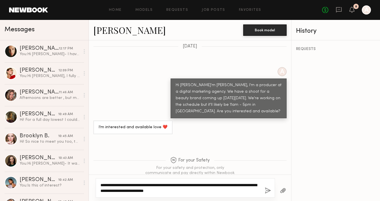
click at [225, 190] on textarea "**********" at bounding box center [180, 187] width 160 height 11
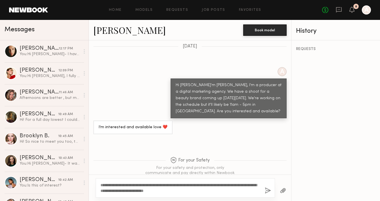
click at [269, 189] on button "button" at bounding box center [268, 190] width 6 height 7
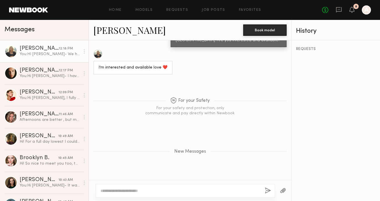
scroll to position [379, 0]
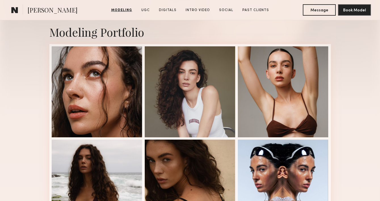
scroll to position [121, 0]
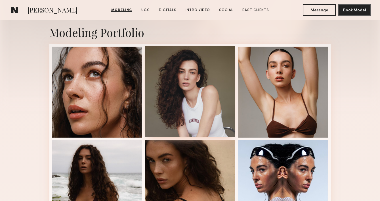
click at [200, 110] on div at bounding box center [190, 91] width 91 height 91
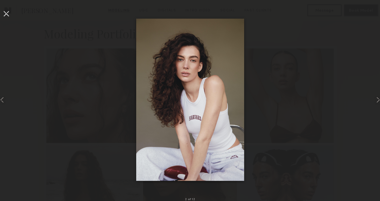
scroll to position [118, 0]
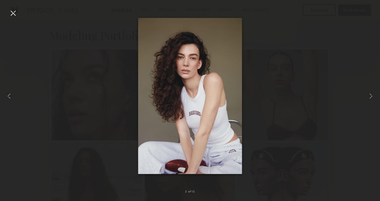
click at [17, 11] on div at bounding box center [13, 13] width 9 height 9
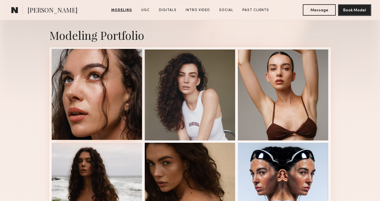
click at [96, 75] on div at bounding box center [97, 94] width 91 height 91
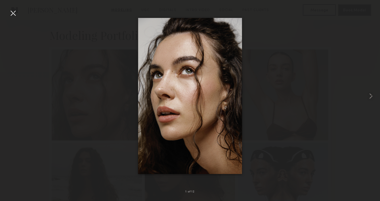
click at [15, 12] on div at bounding box center [13, 13] width 9 height 9
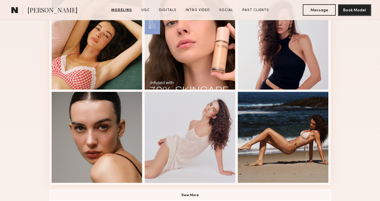
scroll to position [360, 0]
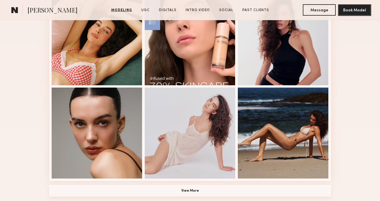
click at [188, 191] on button "View More" at bounding box center [190, 190] width 282 height 11
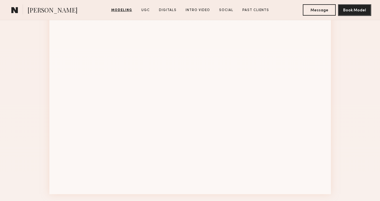
scroll to position [714, 0]
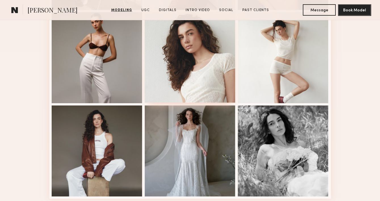
click at [195, 63] on div at bounding box center [190, 57] width 91 height 91
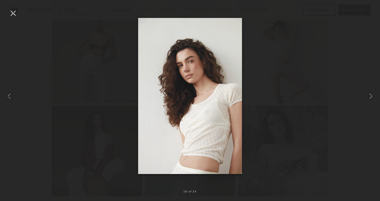
click at [18, 16] on div at bounding box center [190, 95] width 380 height 173
click at [14, 15] on div at bounding box center [13, 13] width 9 height 9
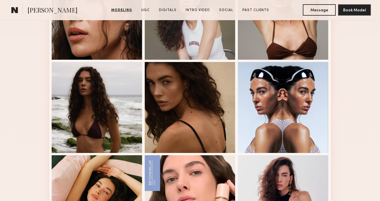
scroll to position [198, 0]
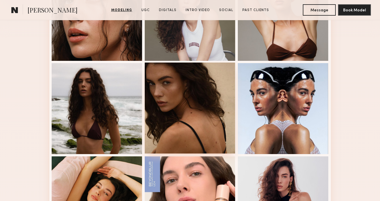
click at [187, 112] on div at bounding box center [190, 107] width 91 height 91
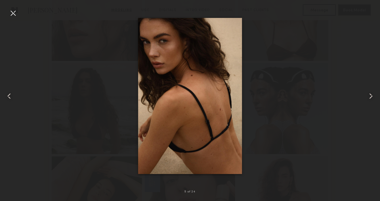
click at [13, 12] on div at bounding box center [13, 13] width 9 height 9
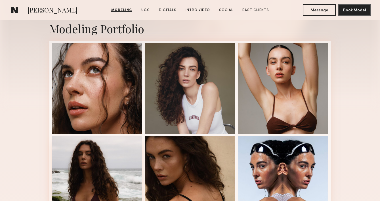
scroll to position [123, 0]
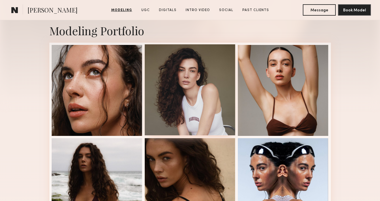
click at [189, 97] on div at bounding box center [190, 89] width 91 height 91
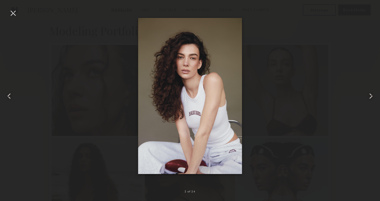
click at [14, 15] on div at bounding box center [13, 13] width 9 height 9
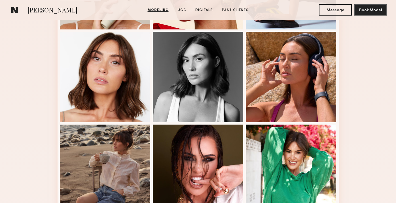
scroll to position [230, 0]
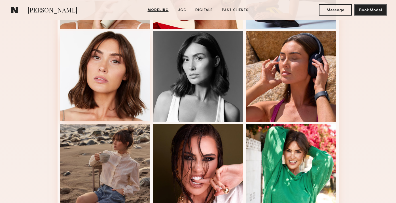
click at [108, 72] on div at bounding box center [105, 76] width 91 height 91
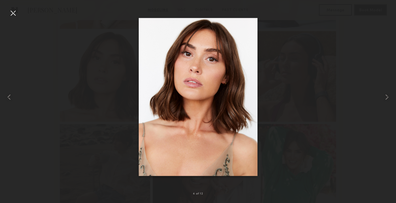
drag, startPoint x: 388, startPoint y: 186, endPoint x: 367, endPoint y: 155, distance: 37.6
click at [367, 154] on div "4 of 12" at bounding box center [198, 106] width 396 height 194
click at [14, 12] on div at bounding box center [13, 13] width 9 height 9
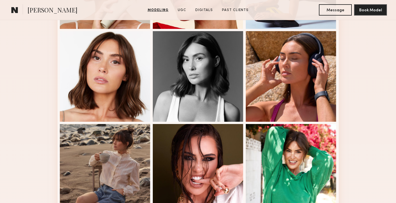
click at [32, 73] on div "Modeling Portfolio View More" at bounding box center [198, 121] width 396 height 442
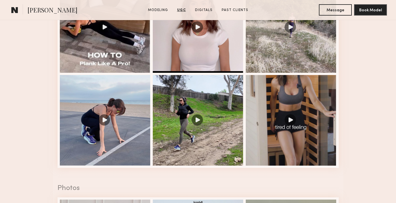
scroll to position [636, 0]
click at [194, 5] on section "Louise M. Modeling UGC Digitals Past Clients Message Book Model" at bounding box center [198, 10] width 396 height 20
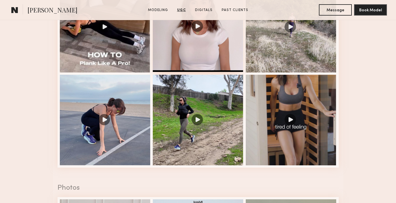
click at [194, 54] on div at bounding box center [198, 26] width 91 height 91
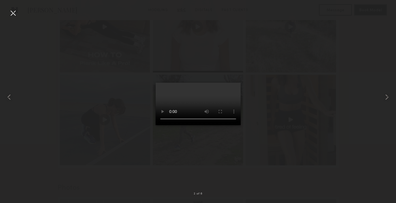
click at [57, 39] on div at bounding box center [198, 97] width 396 height 176
click at [14, 4] on nb-gallery-light "2 of 6" at bounding box center [198, 101] width 396 height 203
click at [14, 12] on div at bounding box center [13, 13] width 9 height 9
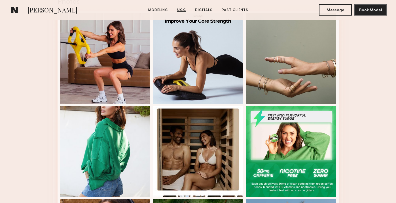
scroll to position [823, 0]
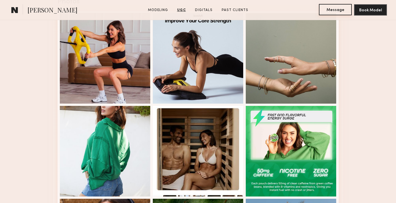
click at [331, 11] on button "Message" at bounding box center [335, 9] width 33 height 11
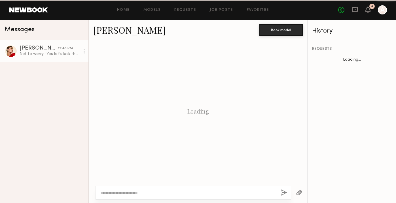
scroll to position [323, 0]
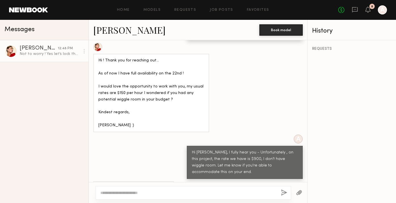
click at [121, 33] on link "[PERSON_NAME]" at bounding box center [129, 30] width 72 height 12
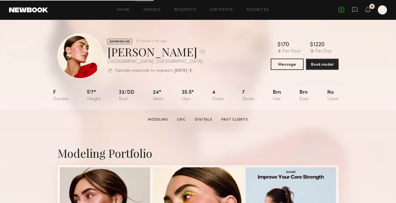
click at [365, 9] on div "No fees up to $5,000 8 A" at bounding box center [363, 9] width 49 height 9
click at [357, 9] on icon at bounding box center [355, 9] width 6 height 5
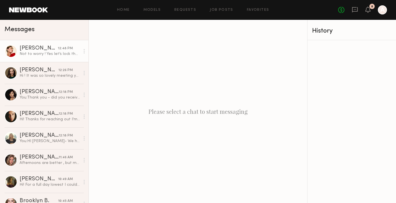
click at [40, 46] on div "[PERSON_NAME]" at bounding box center [39, 49] width 38 height 6
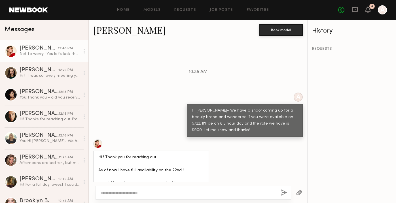
scroll to position [221, 0]
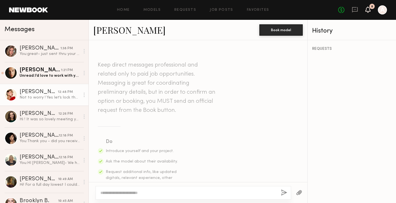
scroll to position [221, 0]
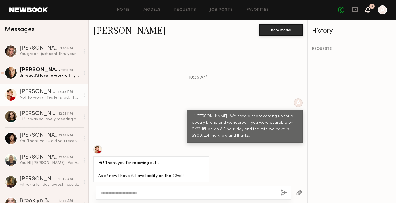
click at [368, 9] on icon at bounding box center [368, 9] width 5 height 4
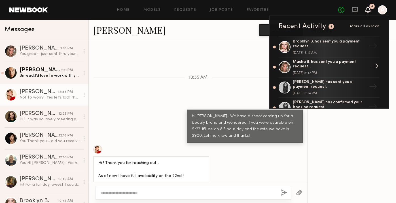
click at [307, 66] on div "Masha B. has sent you a payment request." at bounding box center [330, 65] width 74 height 10
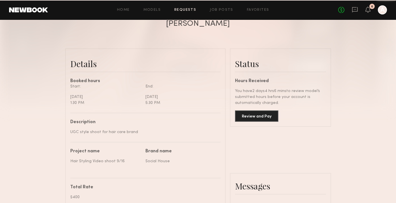
scroll to position [250, 0]
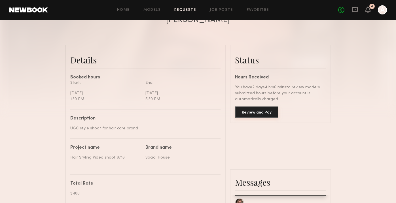
click at [260, 116] on button "Review and Pay" at bounding box center [256, 112] width 43 height 11
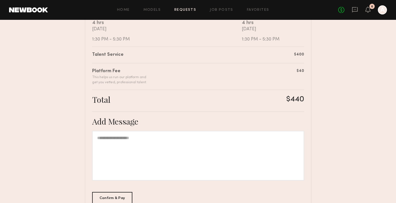
scroll to position [159, 0]
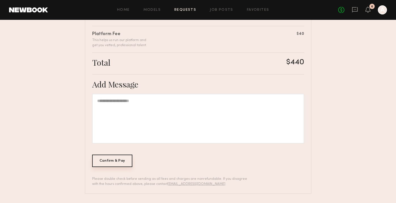
click at [117, 166] on div "Confirm & Pay" at bounding box center [112, 161] width 41 height 12
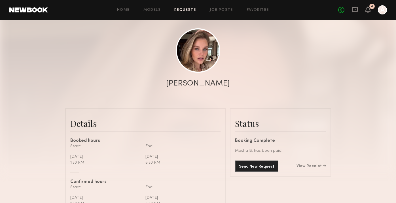
scroll to position [56, 0]
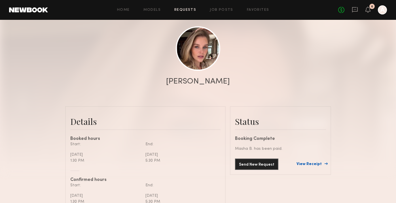
click at [312, 165] on link "View Receipt" at bounding box center [312, 165] width 30 height 4
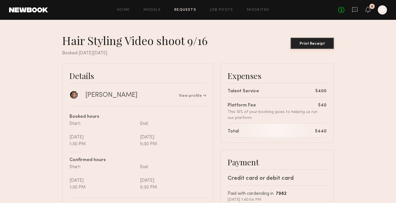
click at [311, 43] on div "Print Receipt" at bounding box center [312, 44] width 39 height 4
click at [369, 10] on icon at bounding box center [368, 9] width 5 height 4
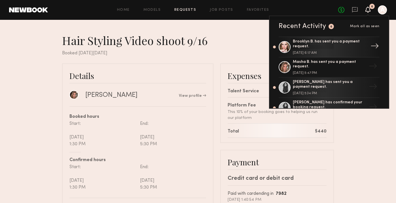
click at [310, 42] on div "Brooklyn B. has sent you a payment request." at bounding box center [330, 44] width 74 height 10
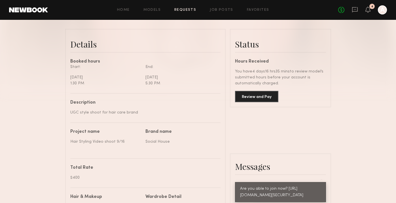
scroll to position [133, 0]
click at [259, 95] on button "Review and Pay" at bounding box center [256, 96] width 43 height 11
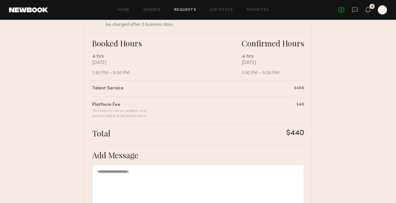
scroll to position [159, 0]
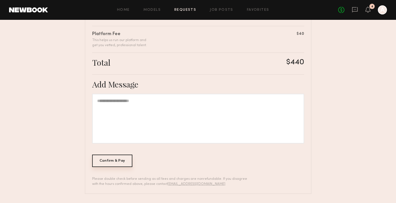
click at [111, 163] on div "Confirm & Pay" at bounding box center [112, 161] width 41 height 12
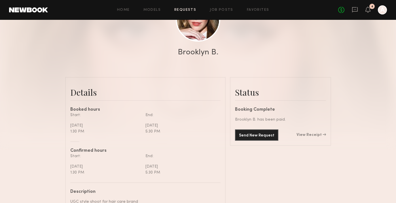
scroll to position [87, 0]
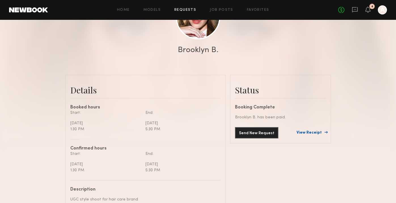
click at [314, 131] on link "View Receipt" at bounding box center [312, 133] width 30 height 4
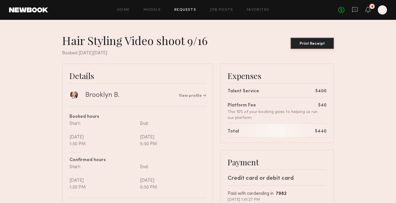
click at [314, 44] on div "Print Receipt" at bounding box center [312, 44] width 39 height 4
click at [368, 10] on icon at bounding box center [368, 9] width 5 height 4
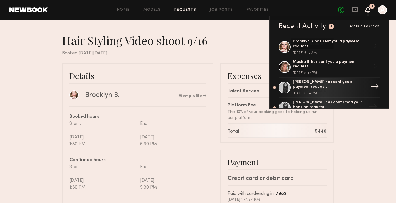
click at [305, 87] on div "Nicole Z. has sent you a payment request." at bounding box center [330, 85] width 74 height 10
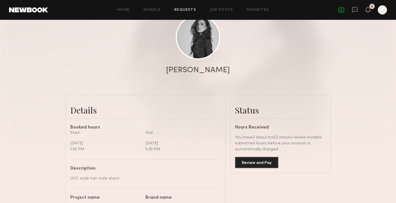
scroll to position [73, 0]
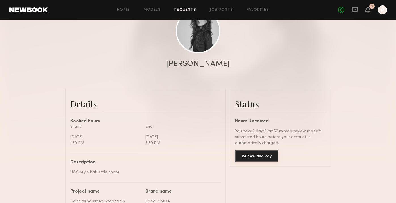
click at [254, 157] on button "Review and Pay" at bounding box center [256, 156] width 43 height 11
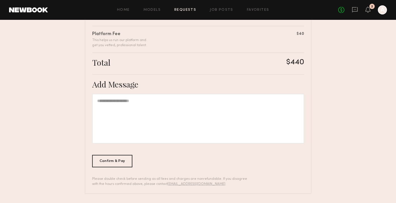
scroll to position [141, 0]
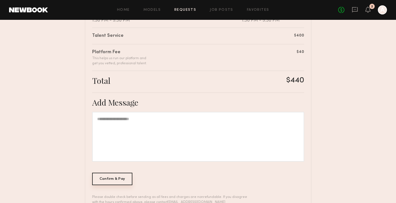
click at [111, 181] on div "Confirm & Pay" at bounding box center [112, 179] width 41 height 12
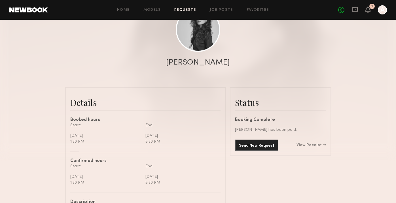
scroll to position [75, 0]
click at [309, 146] on link "View Receipt" at bounding box center [312, 145] width 30 height 4
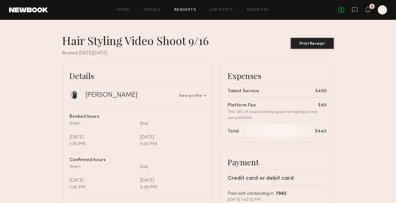
click at [307, 42] on div "Print Receipt" at bounding box center [312, 44] width 39 height 4
click at [369, 9] on icon at bounding box center [368, 9] width 5 height 4
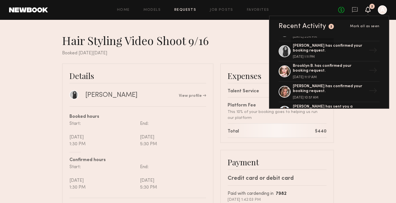
scroll to position [57, 0]
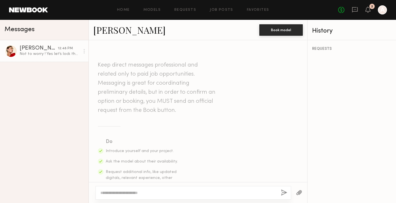
scroll to position [323, 0]
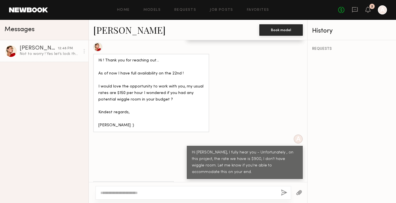
click at [37, 9] on link at bounding box center [28, 9] width 39 height 5
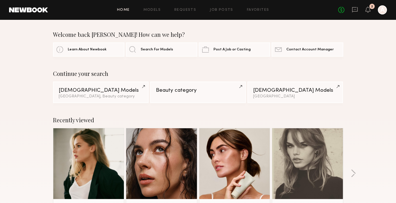
click at [360, 10] on div "No fees up to $5,000 2 A" at bounding box center [363, 9] width 49 height 9
click at [357, 10] on icon at bounding box center [355, 10] width 6 height 6
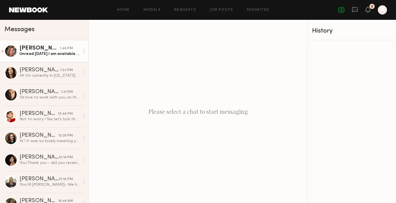
click at [53, 54] on div "Unread: [DATE] I am available all day at the moment" at bounding box center [50, 53] width 60 height 5
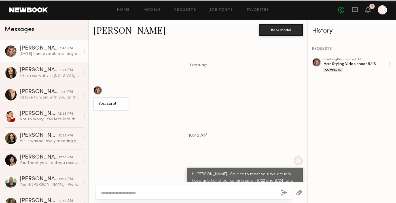
scroll to position [232, 0]
